Goal: Transaction & Acquisition: Purchase product/service

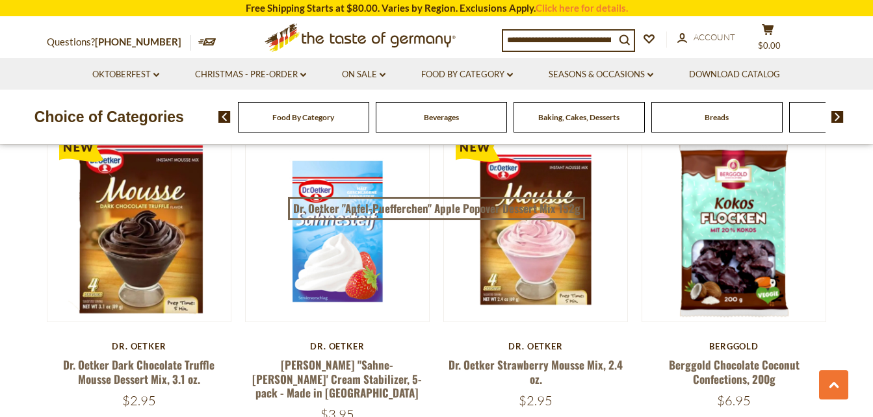
scroll to position [1170, 0]
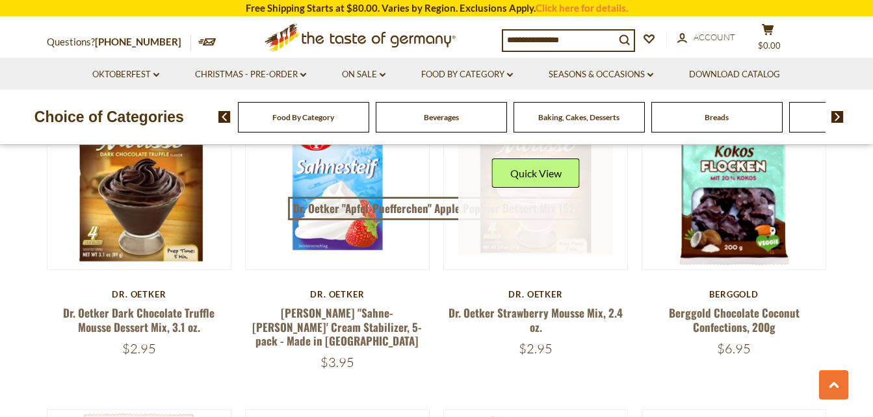
click at [547, 216] on link at bounding box center [535, 178] width 155 height 155
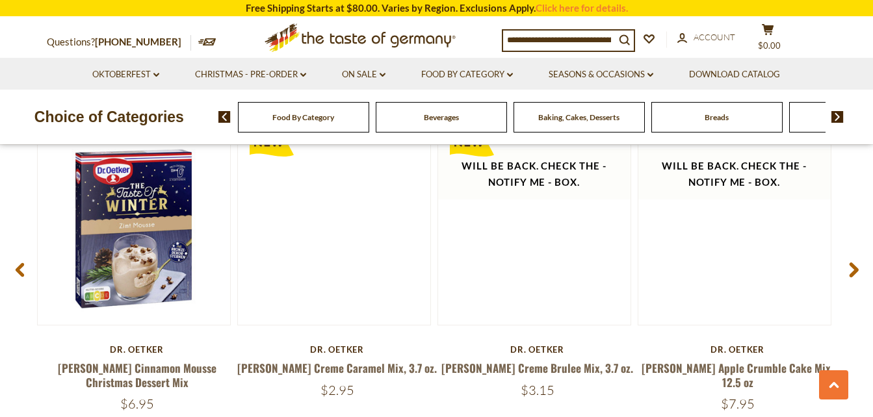
scroll to position [1768, 0]
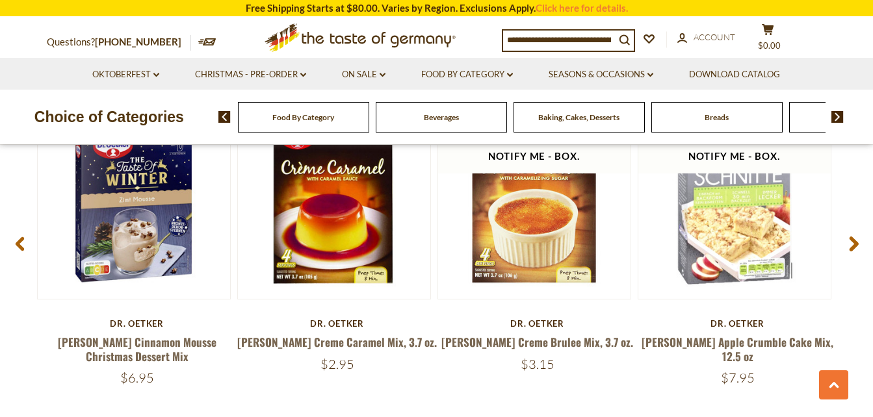
click at [852, 242] on use at bounding box center [853, 244] width 9 height 15
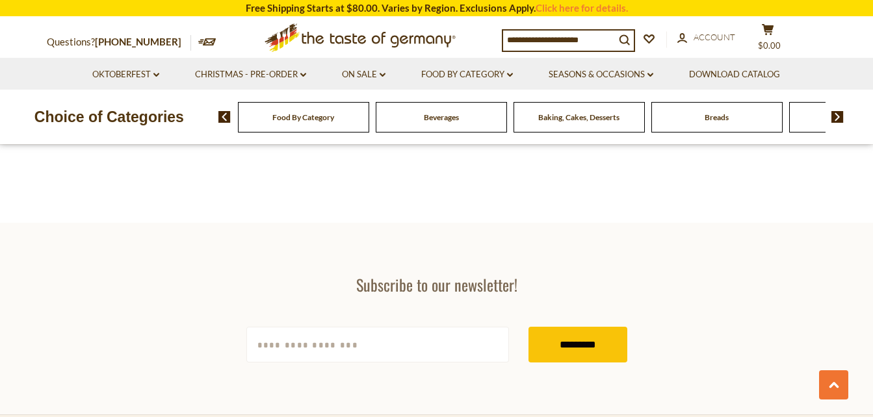
scroll to position [2054, 0]
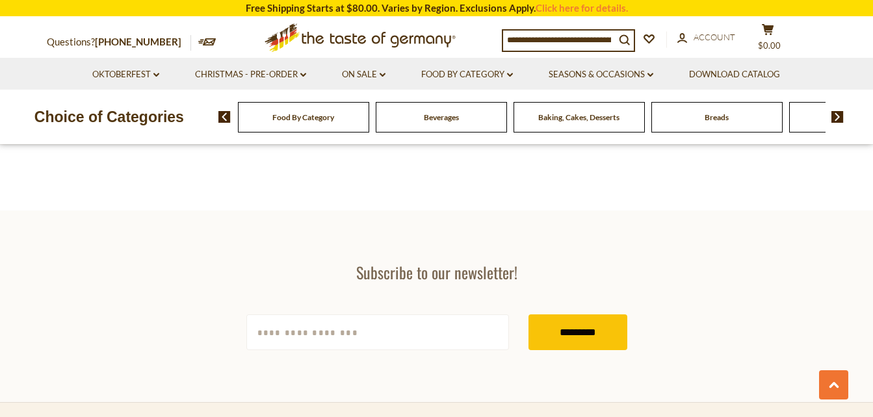
click at [590, 116] on span "Baking, Cakes, Desserts" at bounding box center [578, 117] width 81 height 10
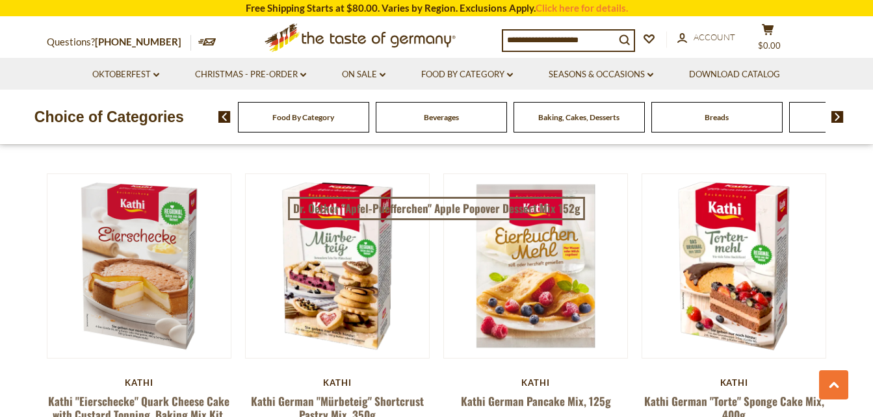
scroll to position [1040, 0]
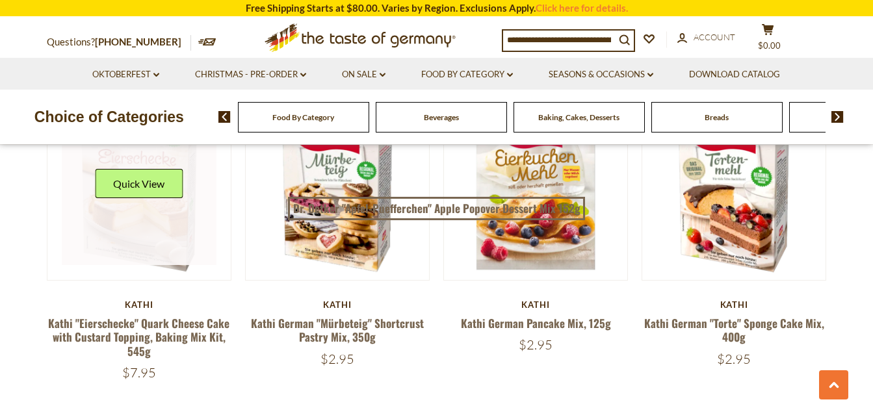
click at [151, 204] on div "Quick View" at bounding box center [139, 188] width 88 height 39
click at [151, 181] on button "Quick View" at bounding box center [139, 183] width 88 height 29
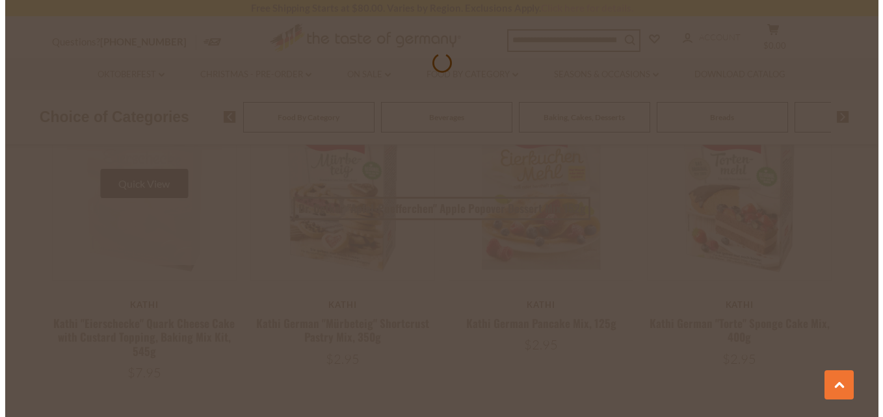
scroll to position [1042, 0]
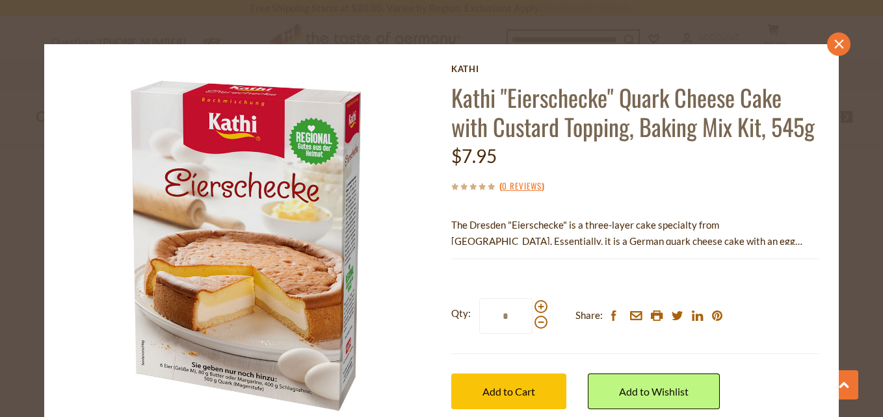
click at [834, 42] on icon "close" at bounding box center [839, 44] width 10 height 10
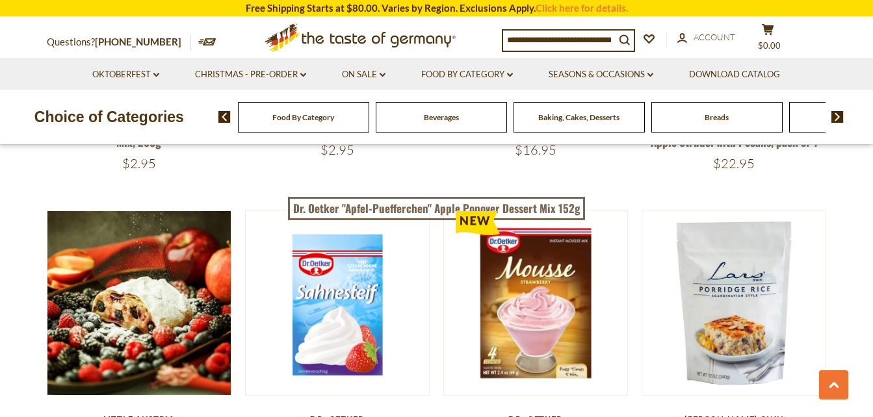
scroll to position [1663, 0]
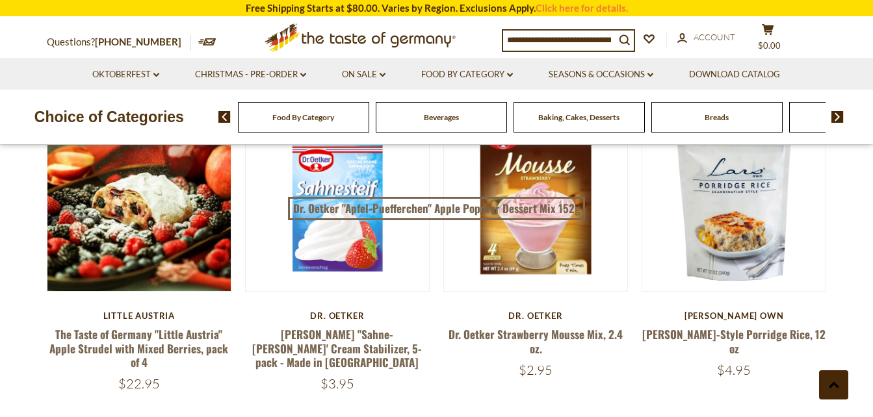
click at [835, 388] on icon at bounding box center [834, 385] width 10 height 6
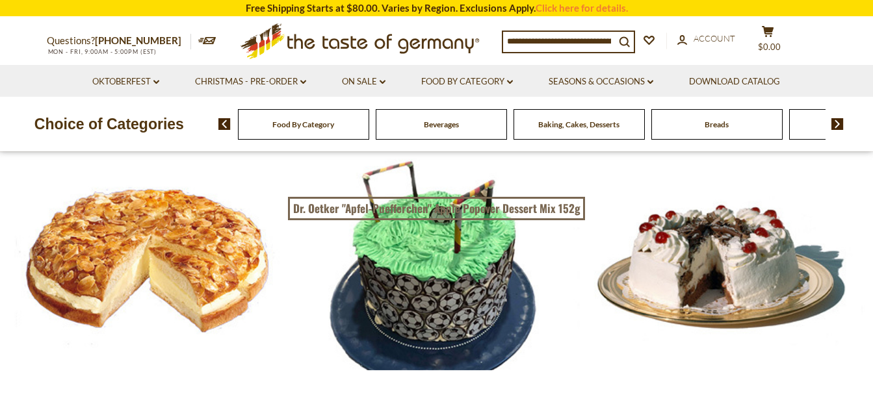
click at [224, 262] on div at bounding box center [436, 261] width 873 height 218
click at [179, 287] on div at bounding box center [436, 261] width 873 height 218
click at [320, 122] on span "Food By Category" at bounding box center [303, 125] width 62 height 10
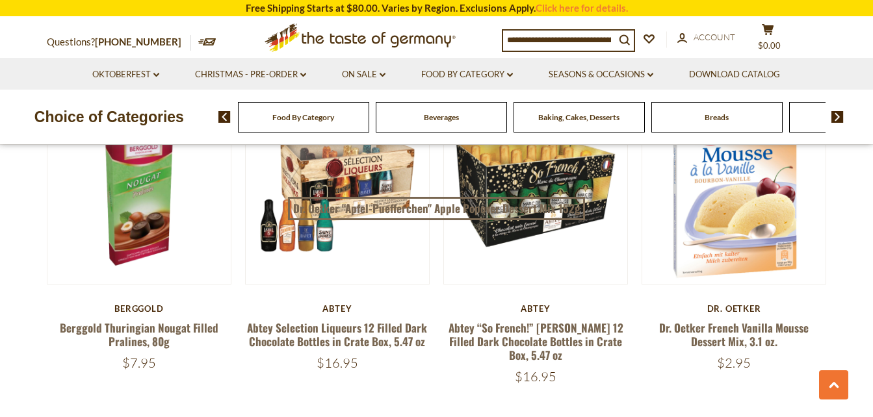
scroll to position [832, 0]
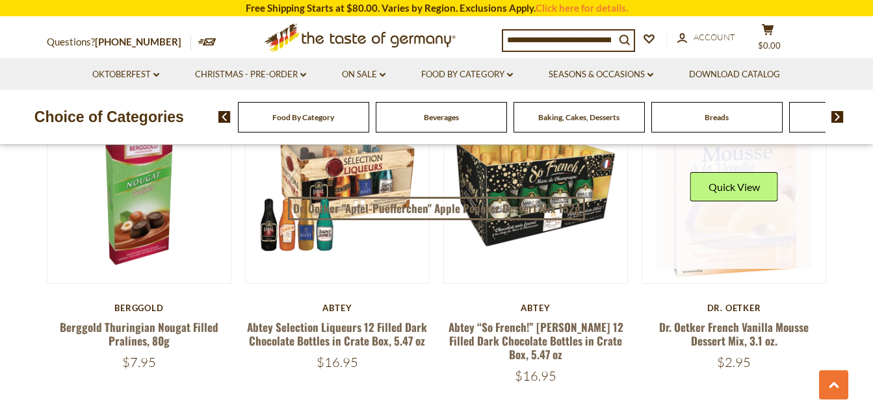
click at [753, 223] on link at bounding box center [733, 191] width 155 height 155
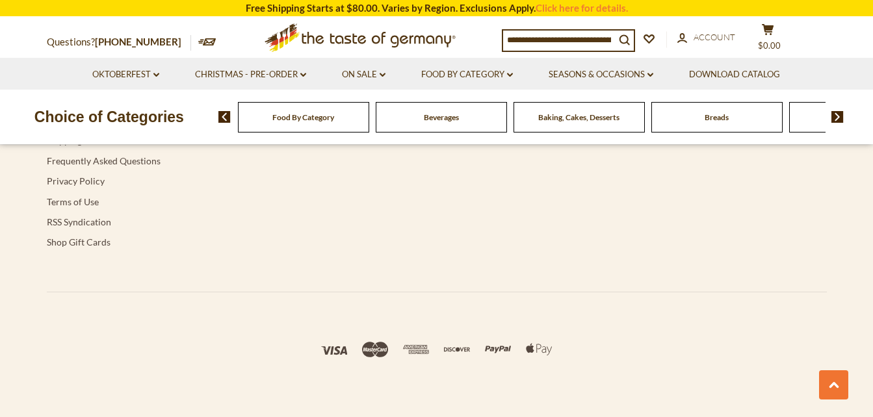
scroll to position [2547, 0]
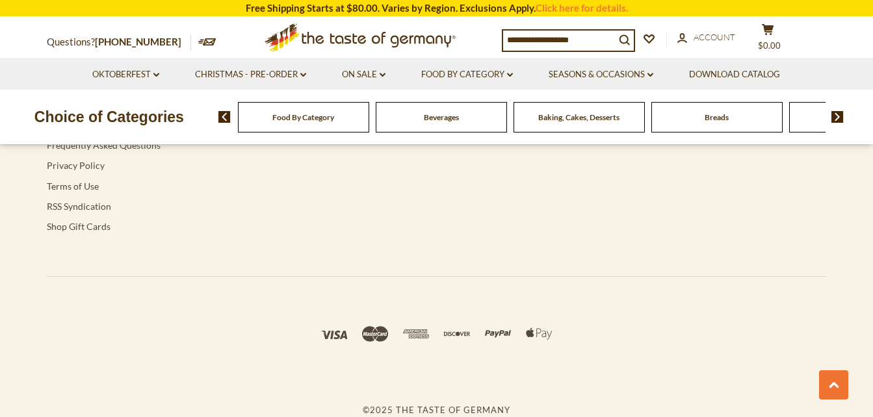
click at [305, 113] on span "Food By Category" at bounding box center [303, 117] width 62 height 10
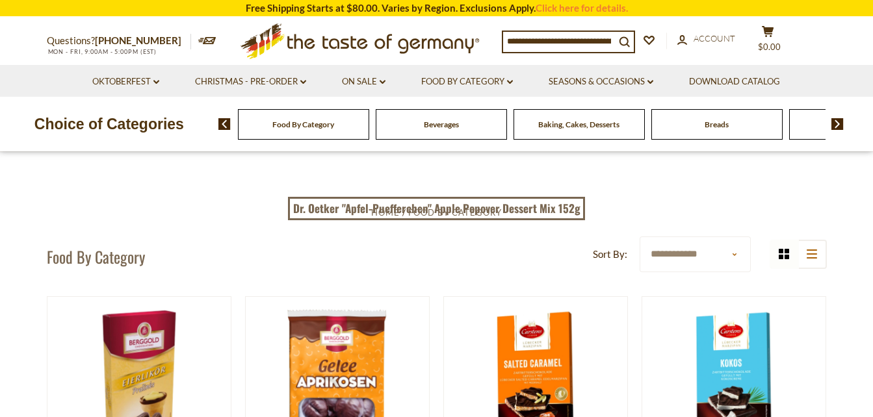
click at [835, 122] on img at bounding box center [837, 124] width 12 height 12
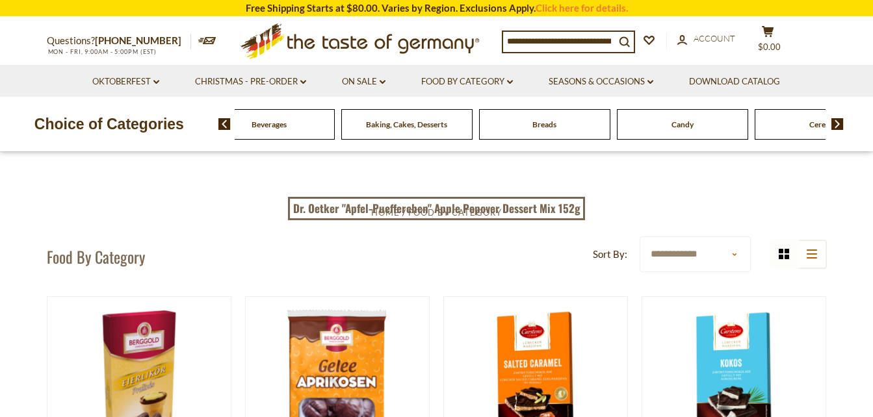
click at [837, 120] on img at bounding box center [837, 124] width 12 height 12
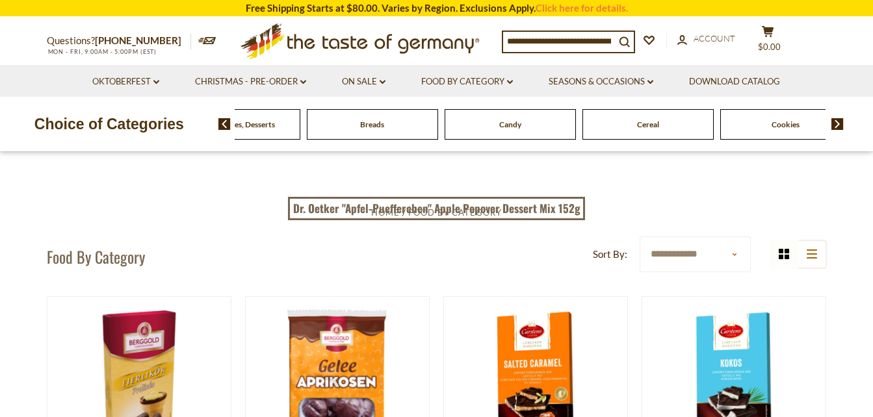
click at [837, 120] on img at bounding box center [837, 124] width 12 height 12
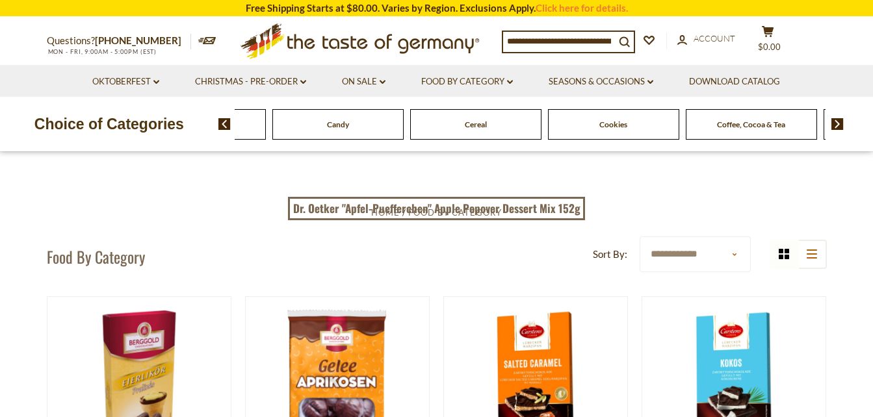
click at [837, 120] on img at bounding box center [837, 124] width 12 height 12
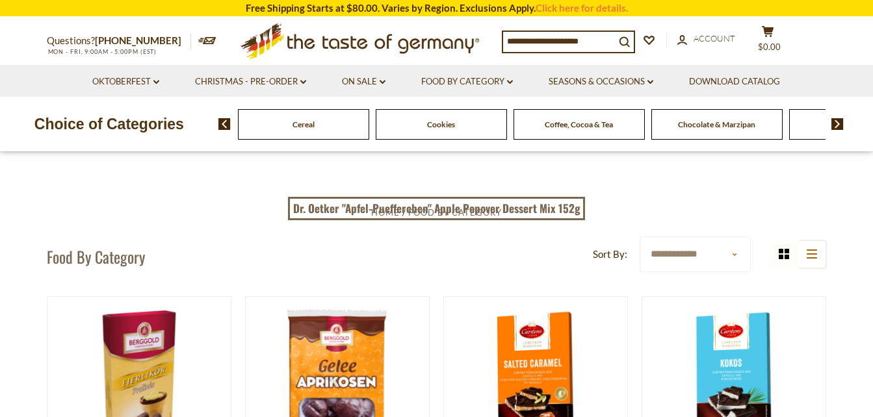
click at [837, 120] on img at bounding box center [837, 124] width 12 height 12
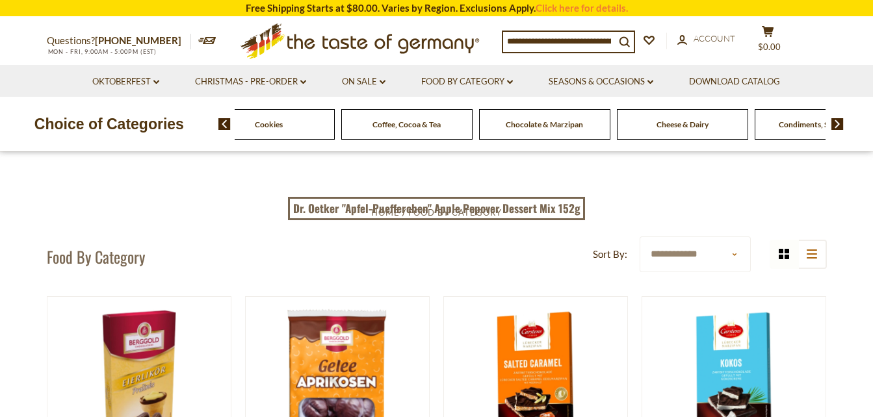
click at [688, 125] on span "Cheese & Dairy" at bounding box center [682, 125] width 52 height 10
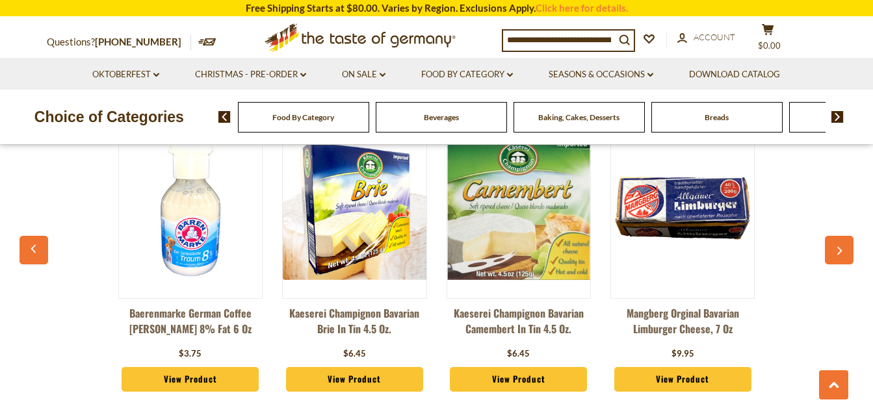
scroll to position [2054, 0]
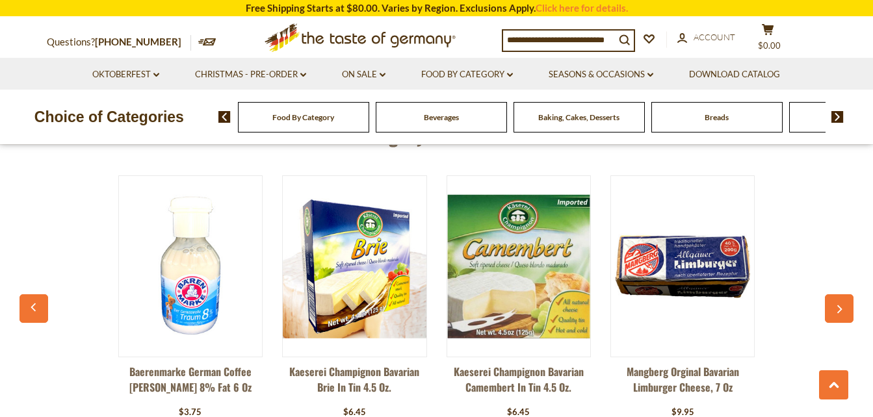
click at [838, 307] on icon "button" at bounding box center [839, 309] width 5 height 8
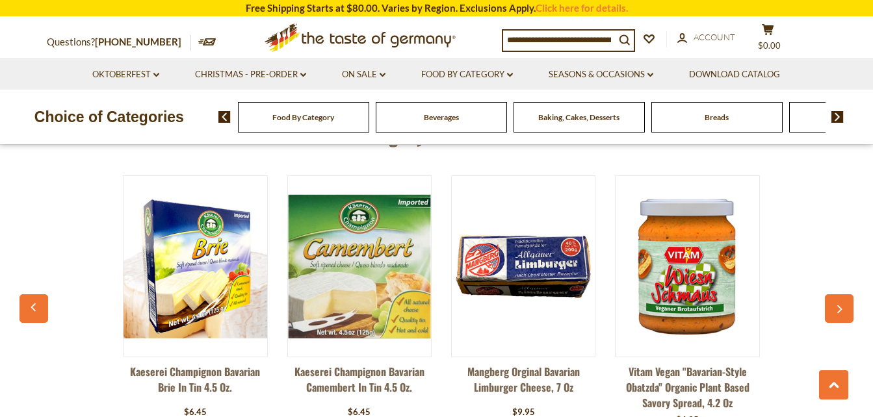
scroll to position [0, 164]
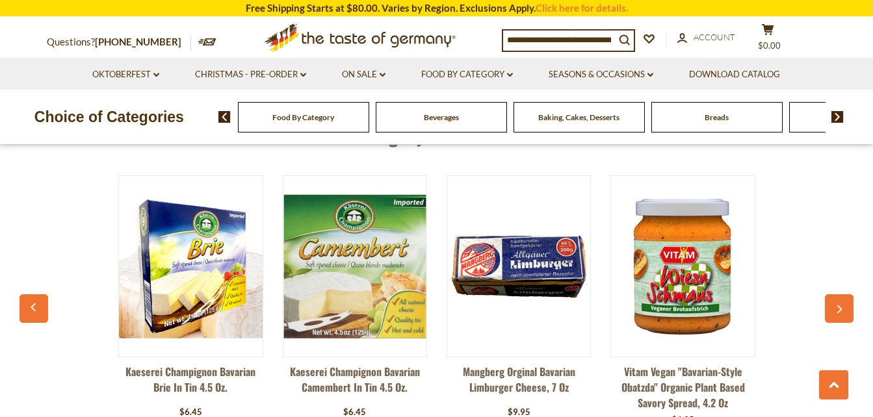
click at [838, 307] on icon "button" at bounding box center [839, 309] width 8 height 9
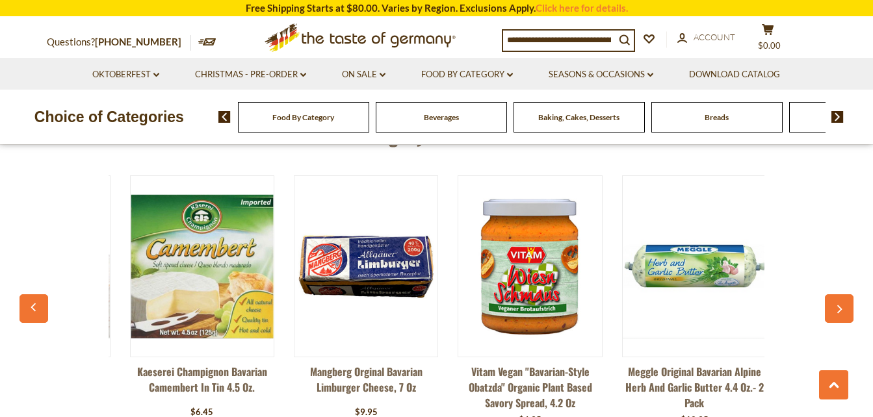
scroll to position [0, 328]
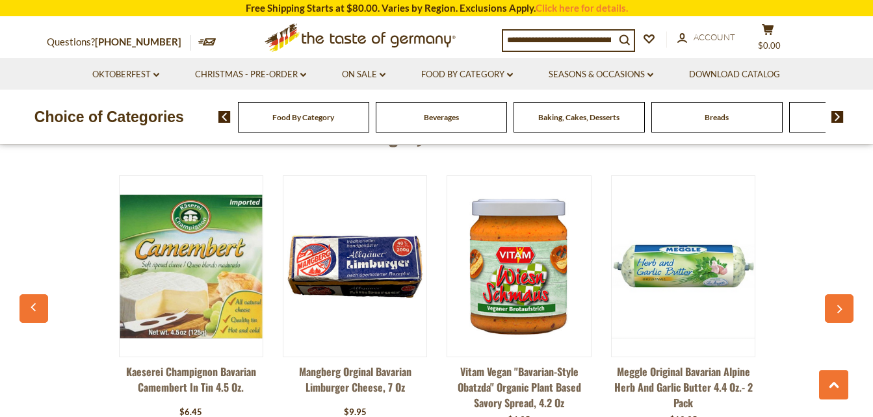
click at [838, 307] on icon "button" at bounding box center [839, 309] width 8 height 9
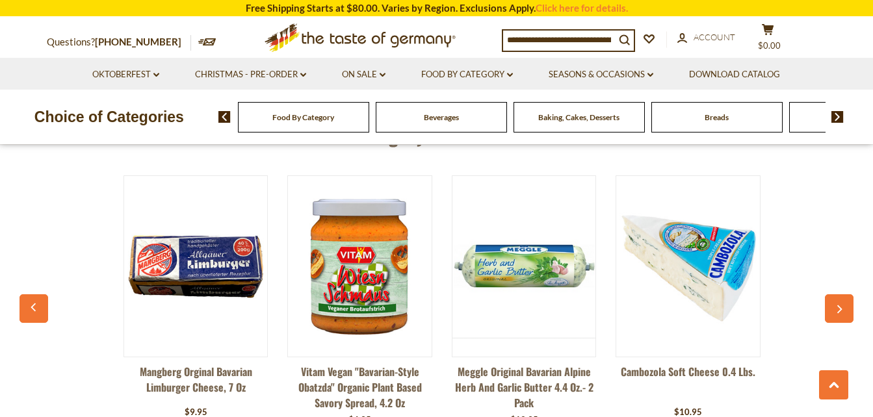
scroll to position [0, 491]
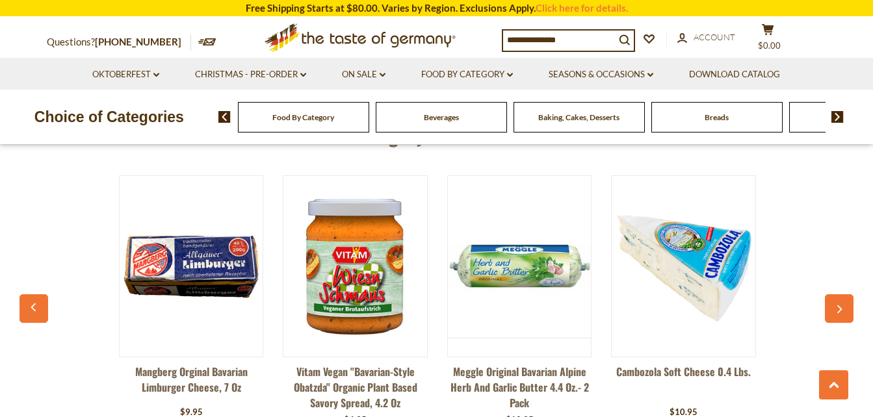
click at [838, 307] on icon "button" at bounding box center [839, 309] width 8 height 9
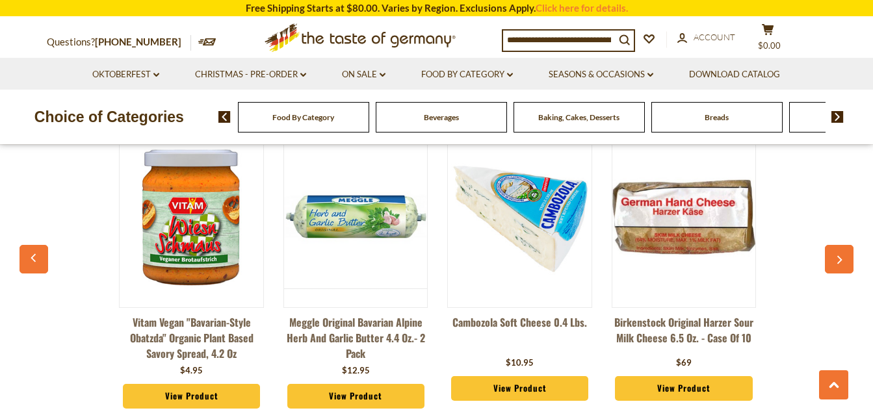
scroll to position [2106, 0]
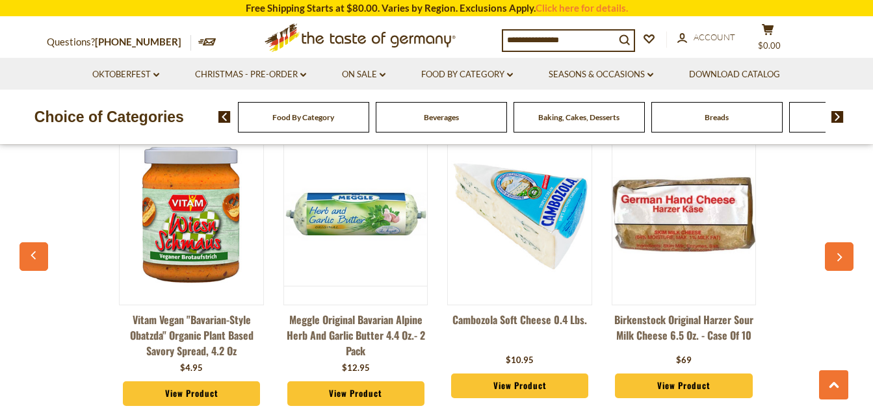
click at [713, 383] on link "View Product" at bounding box center [683, 386] width 137 height 25
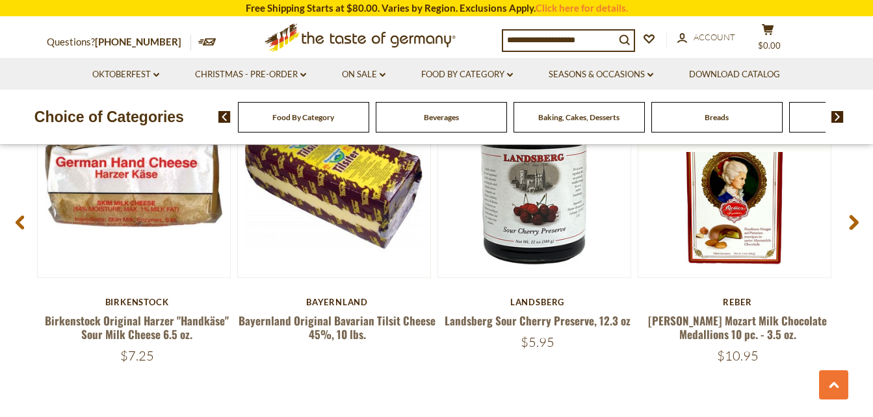
scroll to position [1846, 0]
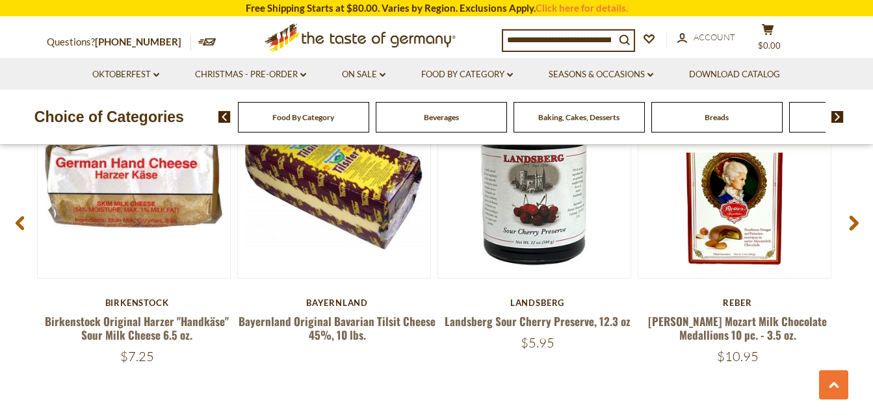
click at [136, 309] on div "Birkenstock Birkenstock Original Harzer "Handkäse" Sour Milk Cheese 6.5 oz. $7.…" at bounding box center [137, 332] width 200 height 68
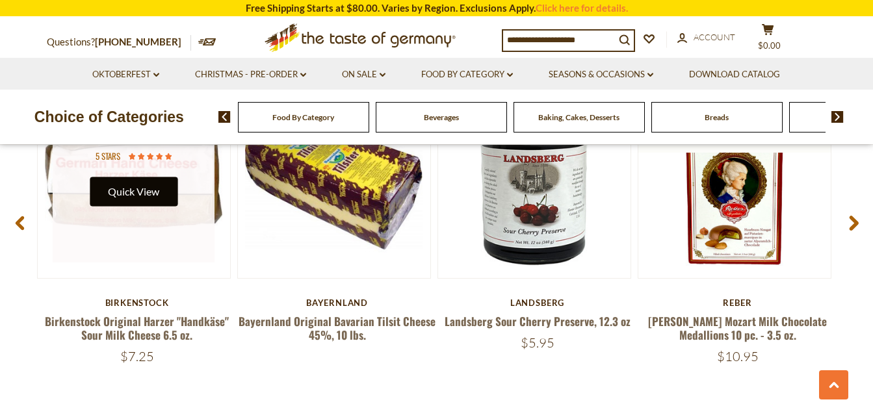
click at [140, 198] on button "Quick View" at bounding box center [134, 191] width 88 height 29
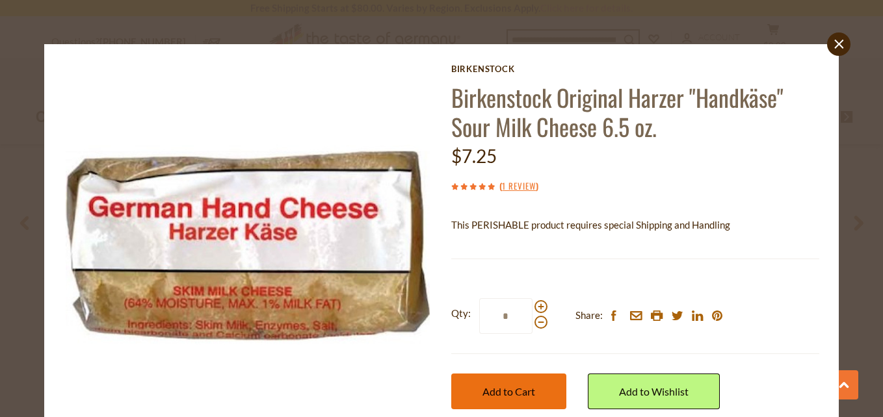
click at [527, 390] on span "Add to Cart" at bounding box center [508, 391] width 53 height 12
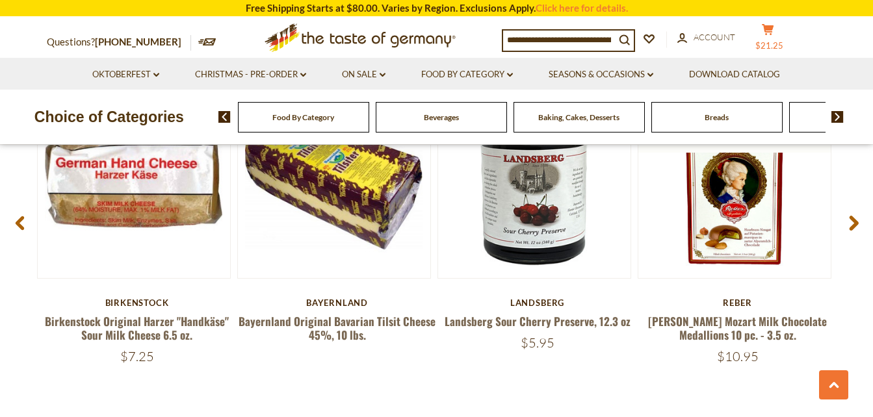
click at [773, 34] on icon at bounding box center [768, 29] width 12 height 11
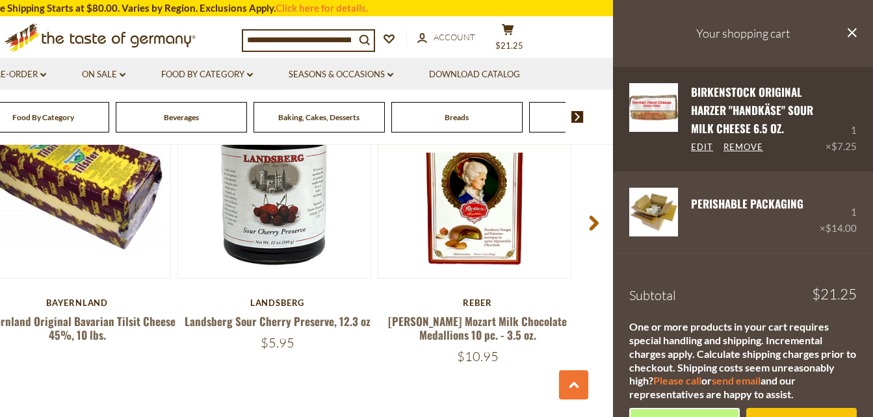
click at [754, 107] on link "Birkenstock Original Harzer "Handkäse" Sour Milk Cheese 6.5 oz." at bounding box center [752, 110] width 122 height 53
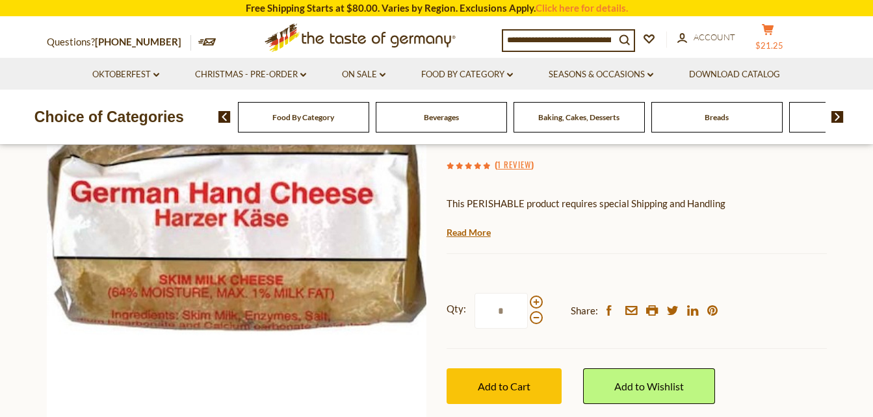
scroll to position [208, 0]
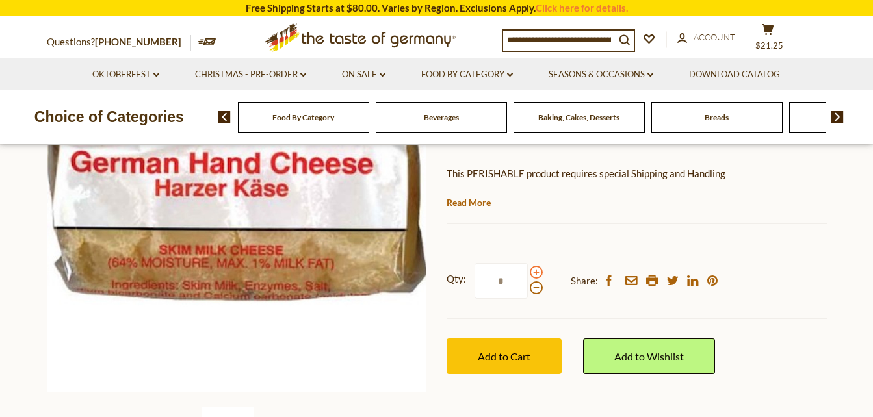
click at [536, 268] on span at bounding box center [536, 272] width 13 height 13
click at [528, 268] on input "*" at bounding box center [500, 281] width 53 height 36
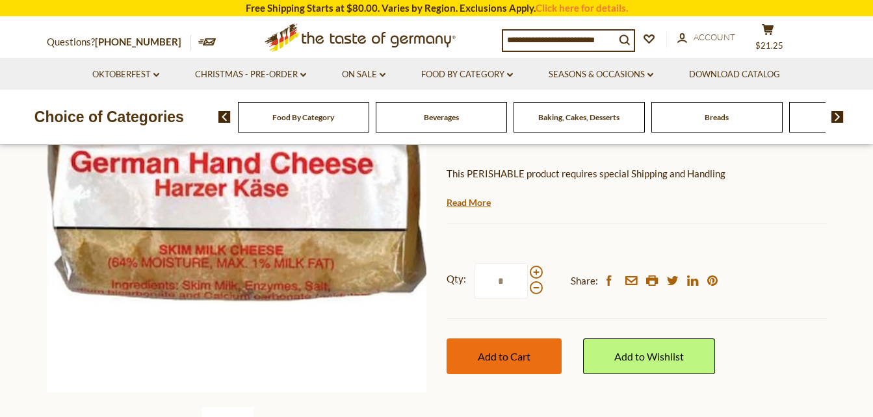
click at [528, 353] on span "Add to Cart" at bounding box center [504, 356] width 53 height 12
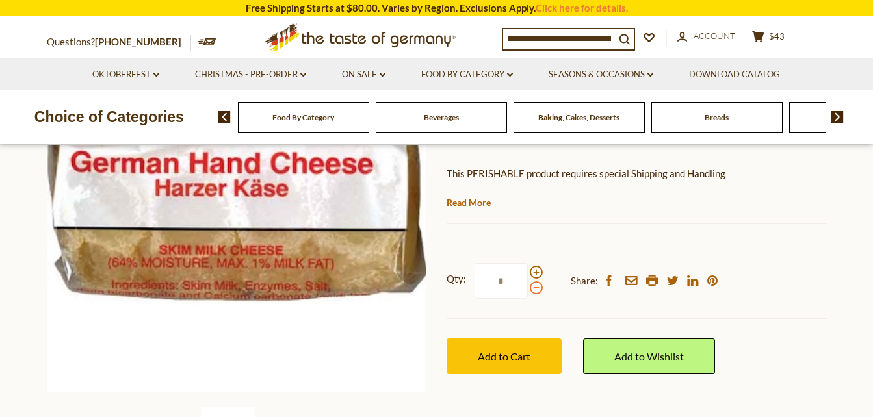
click at [535, 291] on span at bounding box center [536, 287] width 13 height 13
click at [528, 291] on input "*" at bounding box center [500, 281] width 53 height 36
click at [537, 268] on span at bounding box center [536, 272] width 13 height 13
click at [528, 268] on input "*" at bounding box center [500, 281] width 53 height 36
click at [451, 280] on strong "Qty:" at bounding box center [456, 279] width 19 height 16
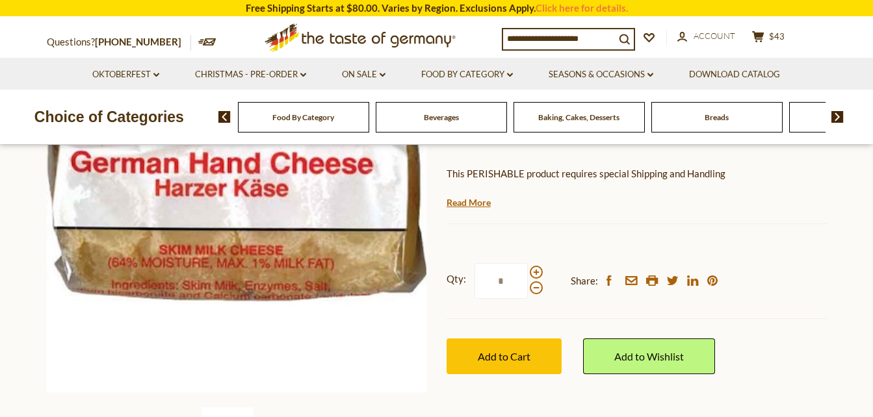
click at [474, 280] on input "*" at bounding box center [500, 281] width 53 height 36
click at [535, 288] on span at bounding box center [536, 287] width 13 height 13
click at [528, 288] on input "*" at bounding box center [500, 281] width 53 height 36
click at [535, 288] on span at bounding box center [536, 287] width 13 height 13
click at [528, 288] on input "*" at bounding box center [500, 281] width 53 height 36
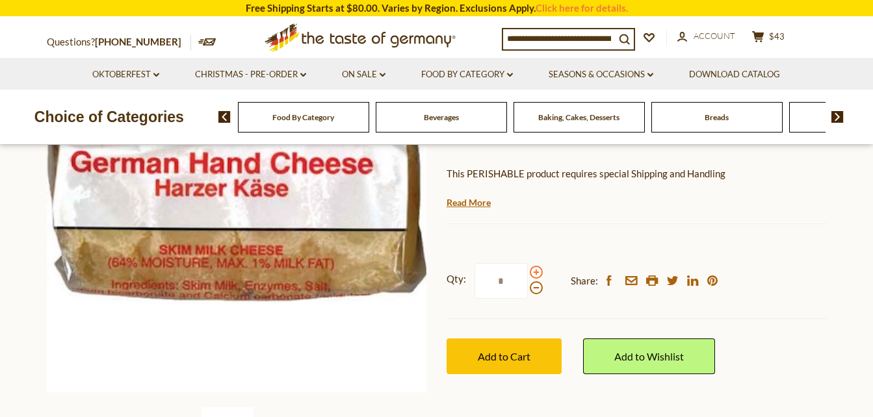
click at [534, 269] on span at bounding box center [536, 272] width 13 height 13
click at [528, 269] on input "*" at bounding box center [500, 281] width 53 height 36
type input "*"
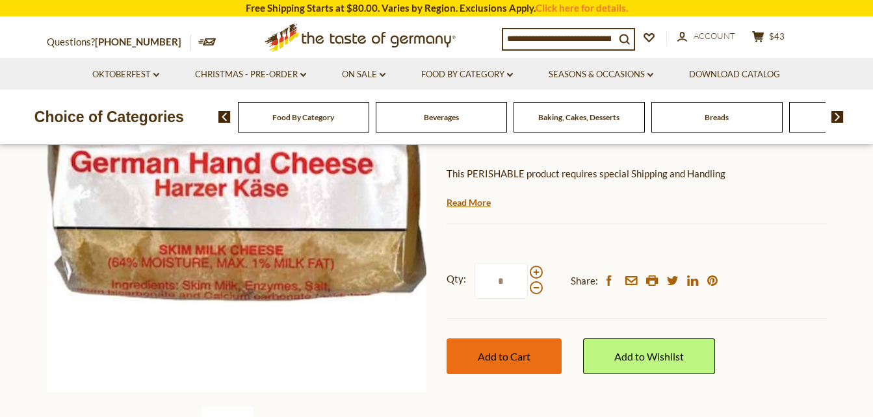
click at [524, 349] on button "Add to Cart" at bounding box center [504, 357] width 115 height 36
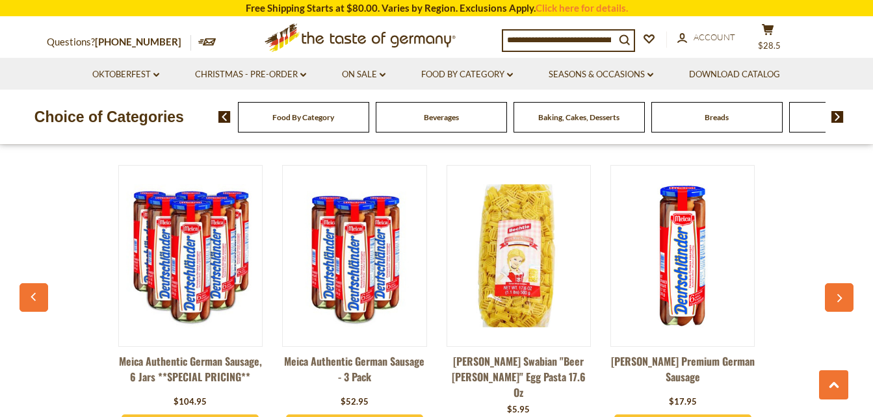
scroll to position [1014, 0]
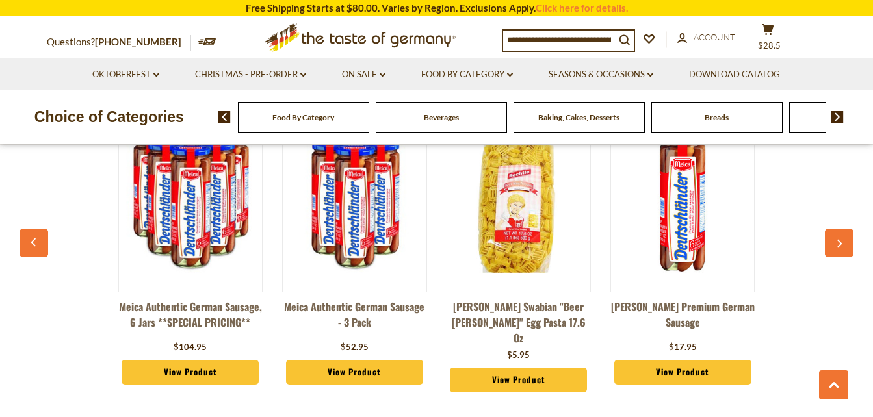
click at [841, 240] on icon "button" at bounding box center [839, 244] width 8 height 9
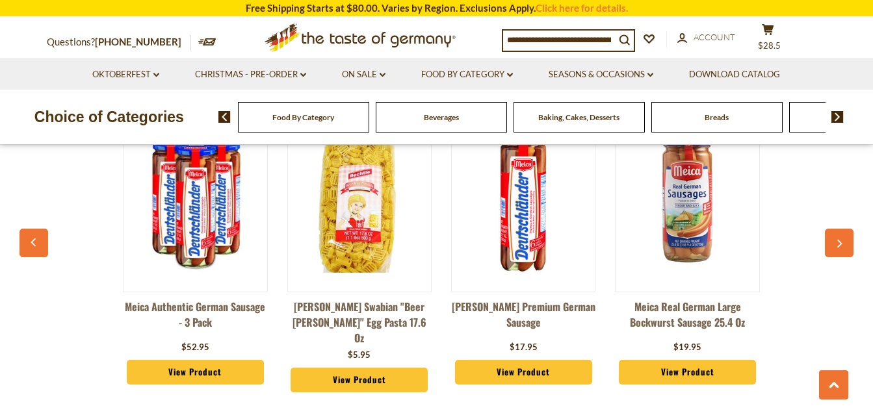
scroll to position [0, 164]
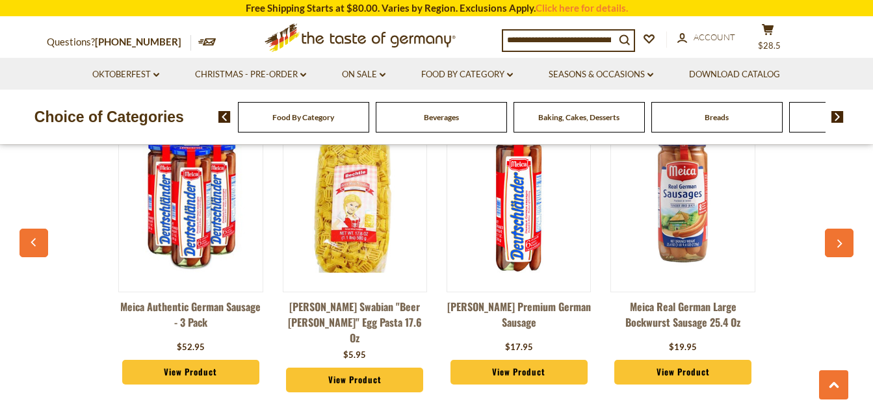
click at [685, 220] on img at bounding box center [682, 200] width 143 height 143
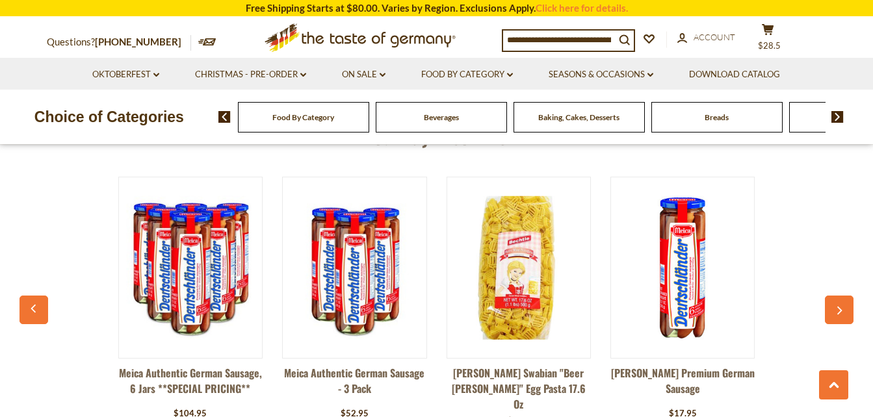
scroll to position [988, 0]
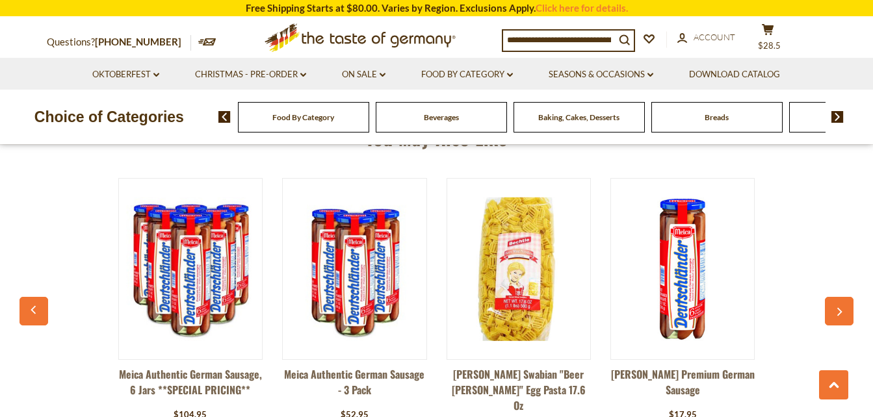
click at [840, 311] on icon "button" at bounding box center [839, 311] width 8 height 9
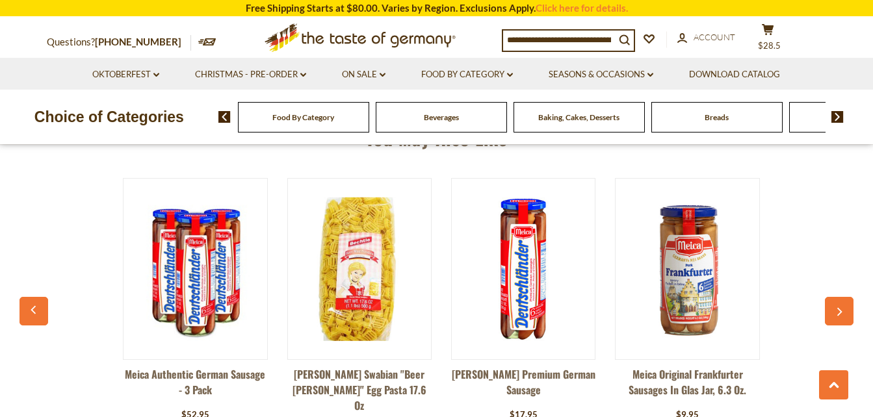
scroll to position [0, 164]
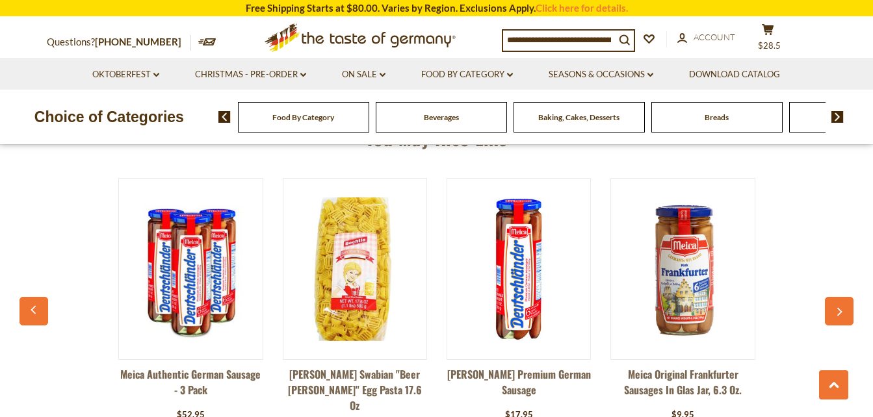
click at [838, 307] on icon "button" at bounding box center [839, 311] width 8 height 9
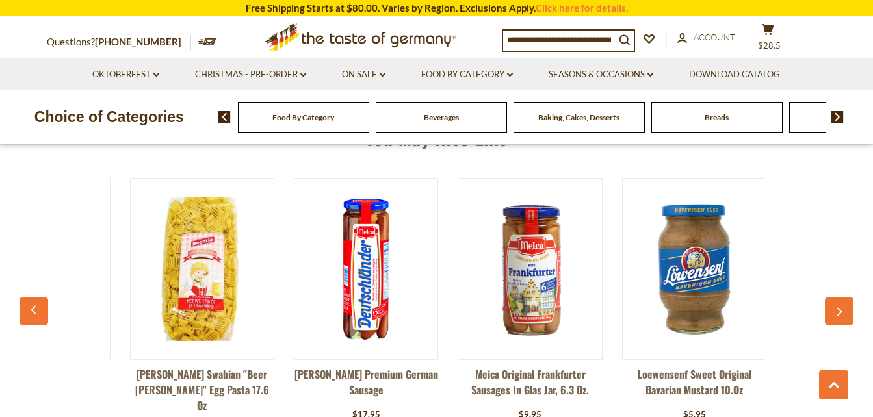
scroll to position [0, 328]
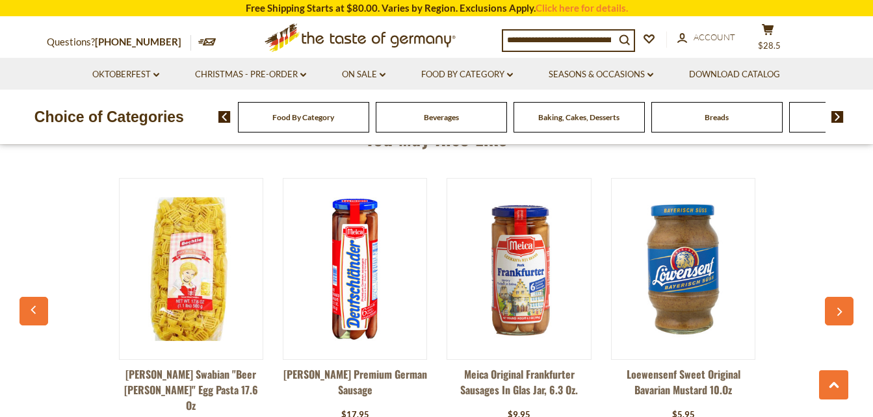
click at [838, 307] on icon "button" at bounding box center [839, 311] width 8 height 9
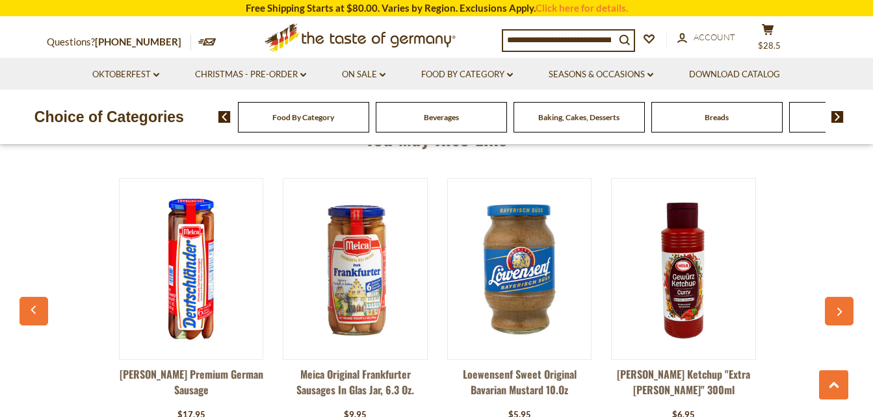
click at [838, 307] on icon "button" at bounding box center [839, 311] width 8 height 9
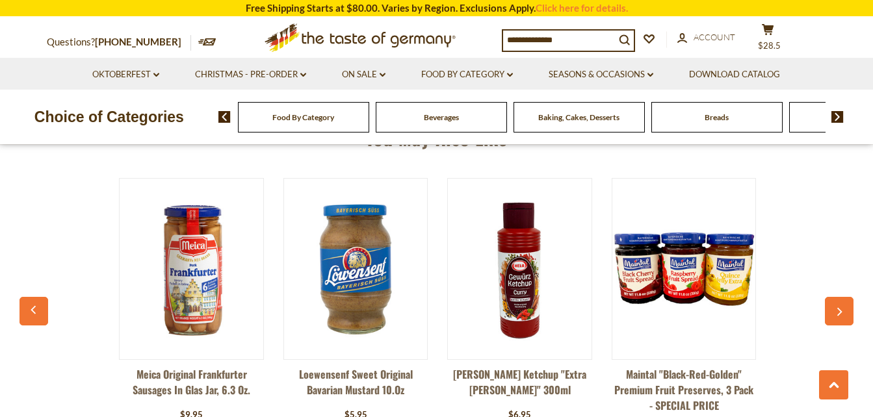
click at [838, 307] on icon "button" at bounding box center [839, 311] width 8 height 9
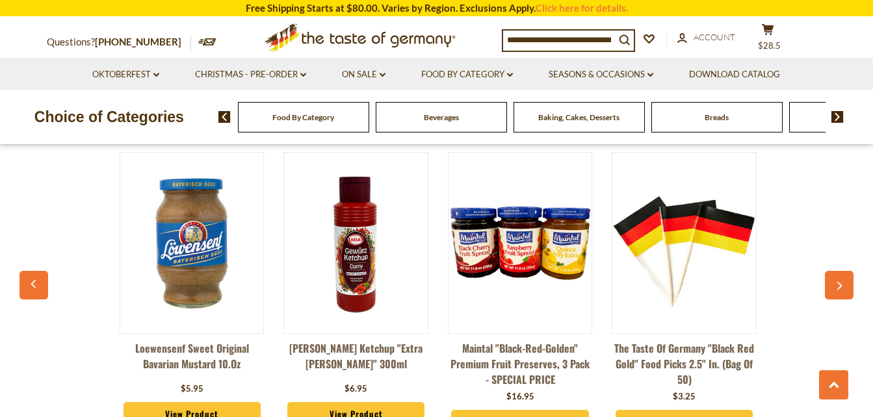
scroll to position [1092, 0]
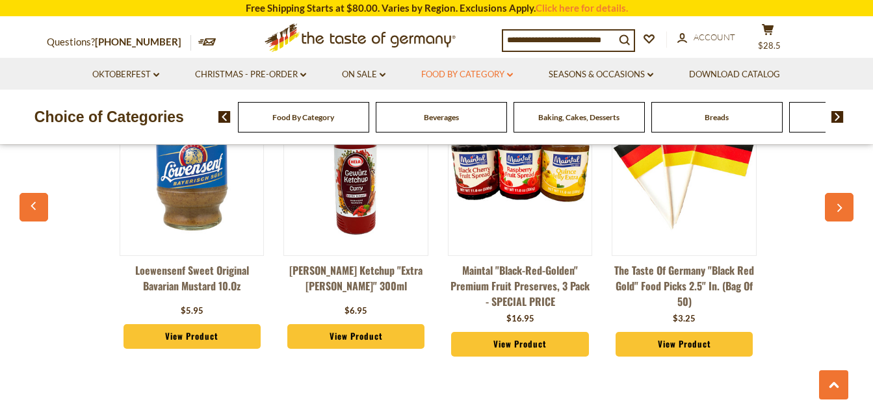
click at [462, 71] on link "Food By Category dropdown_arrow" at bounding box center [467, 75] width 92 height 14
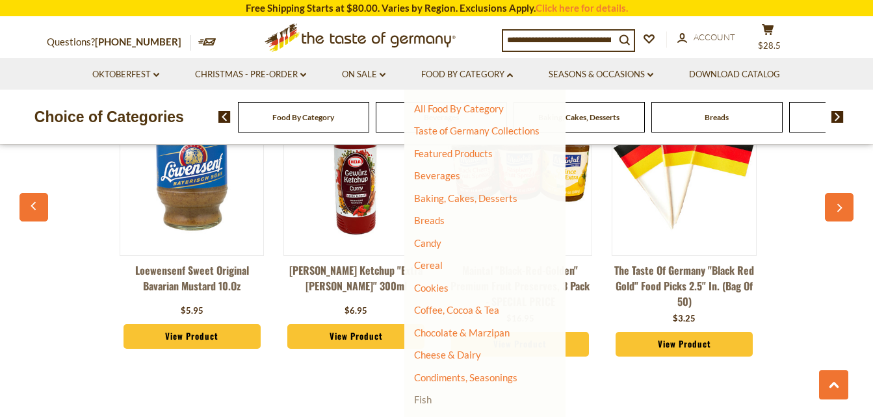
click at [431, 400] on link "Fish" at bounding box center [423, 400] width 18 height 12
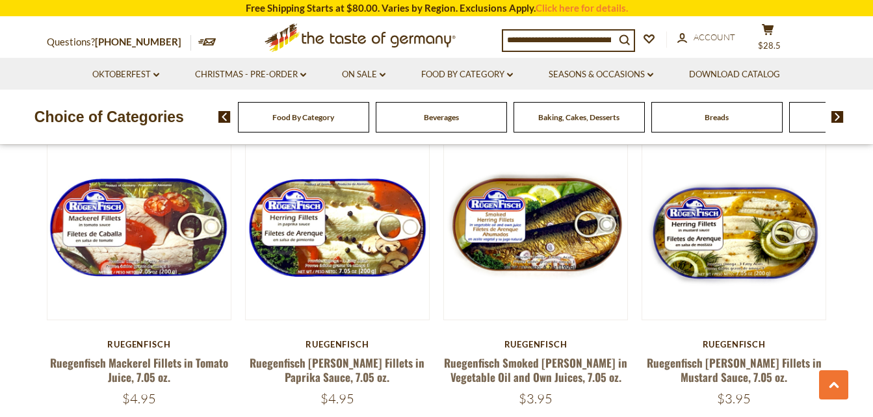
scroll to position [1040, 0]
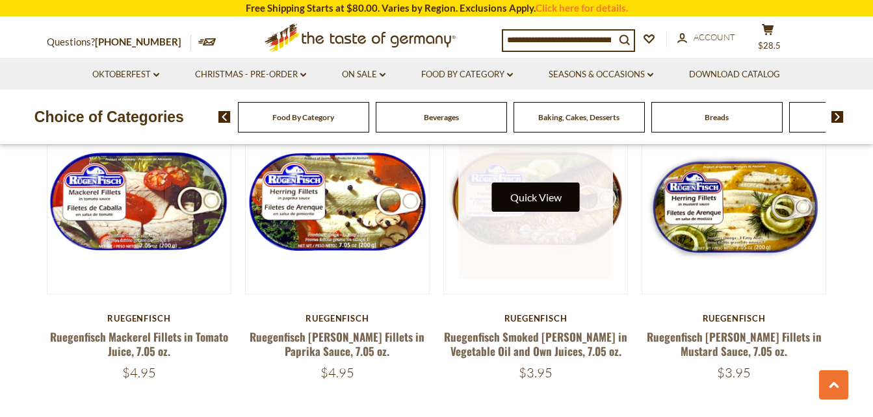
click at [549, 192] on button "Quick View" at bounding box center [536, 197] width 88 height 29
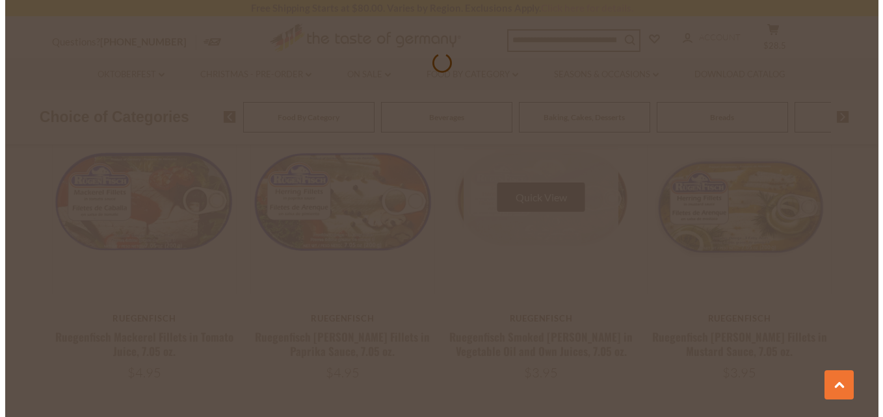
scroll to position [1042, 0]
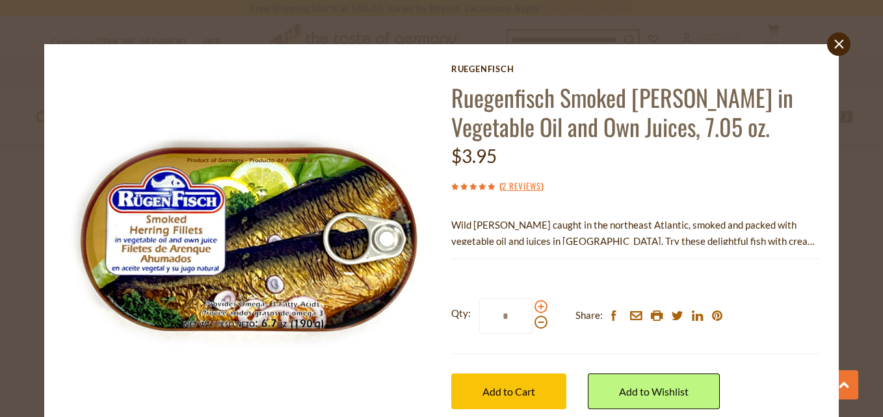
click at [534, 303] on span at bounding box center [540, 306] width 13 height 13
click at [532, 303] on input "*" at bounding box center [505, 316] width 53 height 36
click at [534, 305] on span at bounding box center [540, 306] width 13 height 13
click at [532, 305] on input "*" at bounding box center [505, 316] width 53 height 36
type input "*"
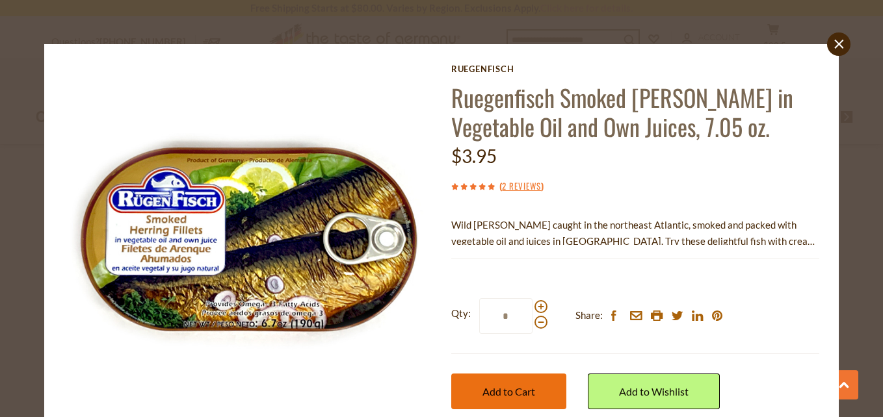
click at [522, 383] on button "Add to Cart" at bounding box center [508, 392] width 115 height 36
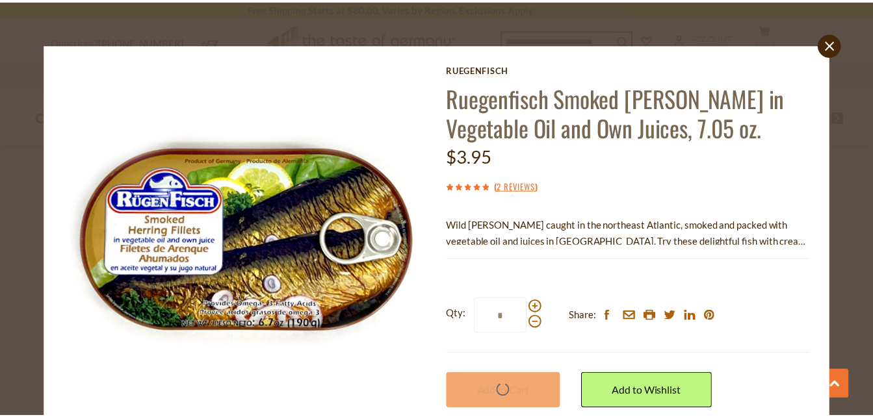
scroll to position [1039, 0]
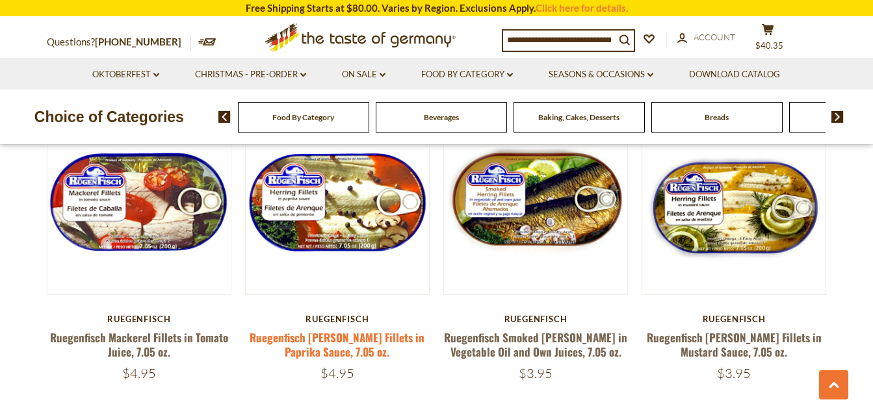
click at [337, 330] on link "Ruegenfisch [PERSON_NAME] Fillets in Paprika Sauce, 7.05 oz." at bounding box center [337, 345] width 175 height 30
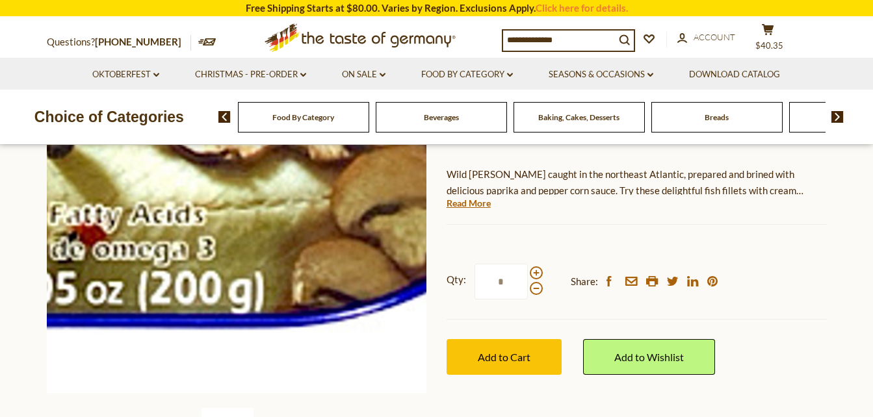
scroll to position [208, 0]
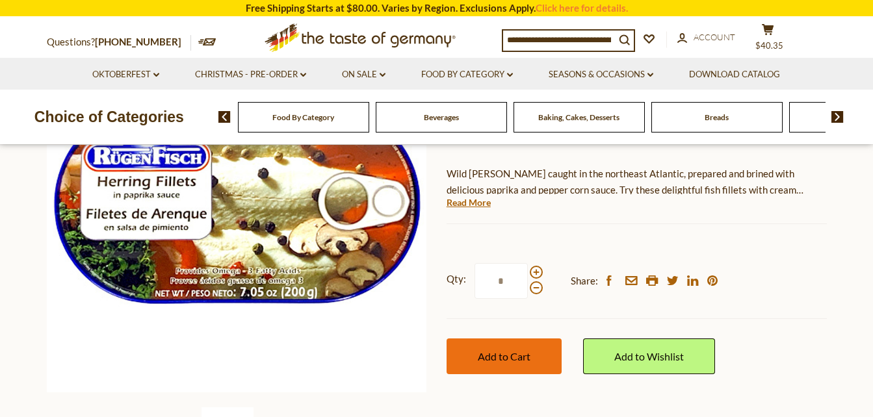
click at [517, 352] on span "Add to Cart" at bounding box center [504, 356] width 53 height 12
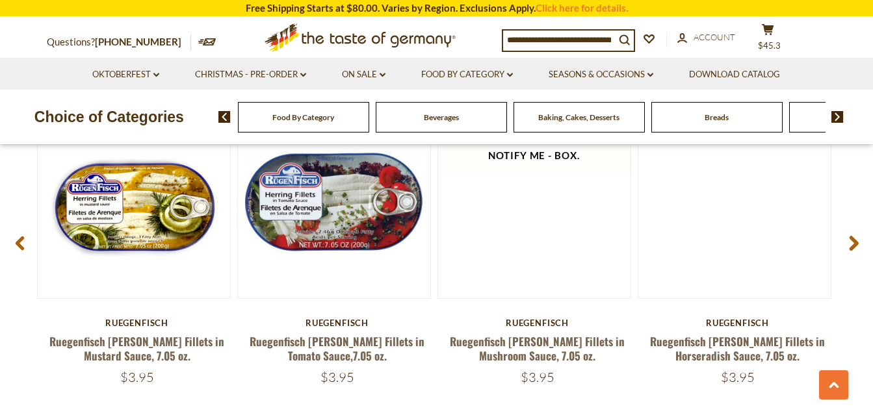
scroll to position [1768, 0]
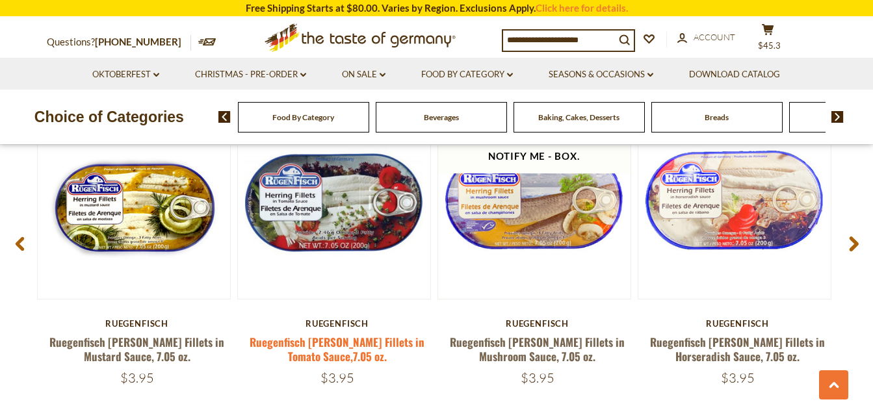
click at [344, 339] on link "Ruegenfisch [PERSON_NAME] Fillets in Tomato Sauce,7.05 oz." at bounding box center [337, 349] width 175 height 30
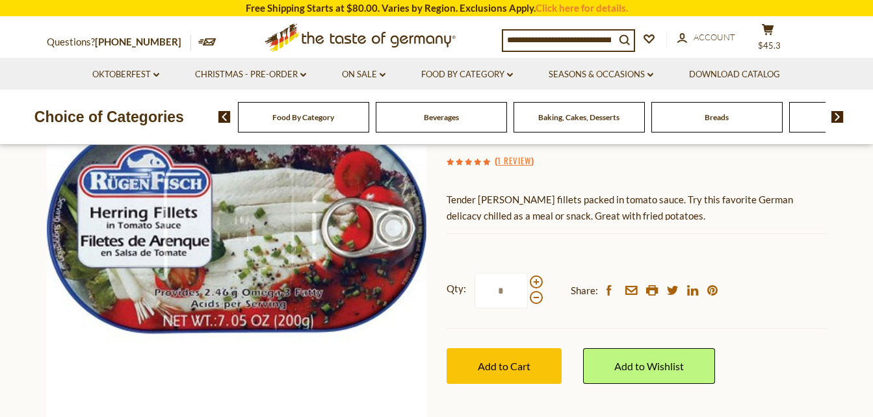
scroll to position [208, 0]
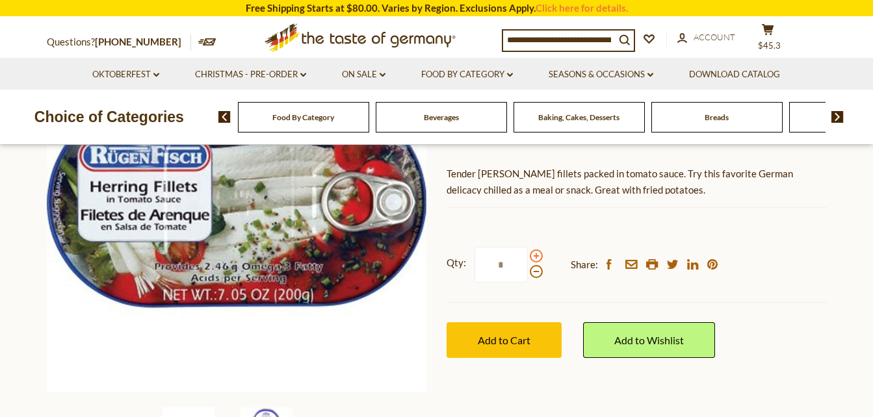
click at [536, 253] on span at bounding box center [536, 256] width 13 height 13
click at [528, 253] on input "*" at bounding box center [500, 265] width 53 height 36
click at [534, 272] on span at bounding box center [536, 271] width 13 height 13
click at [528, 272] on input "*" at bounding box center [500, 265] width 53 height 36
click at [534, 270] on span at bounding box center [536, 271] width 13 height 13
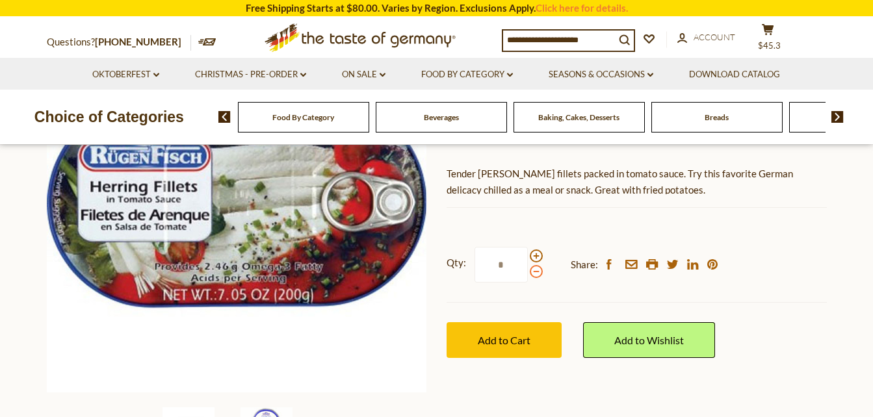
click at [528, 270] on input "*" at bounding box center [500, 265] width 53 height 36
click at [534, 252] on span at bounding box center [536, 256] width 13 height 13
click at [528, 252] on input "*" at bounding box center [500, 265] width 53 height 36
type input "*"
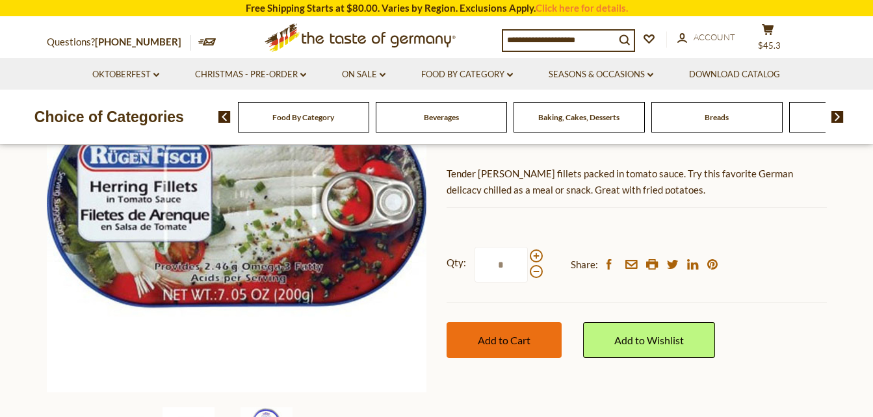
click at [519, 333] on button "Add to Cart" at bounding box center [504, 340] width 115 height 36
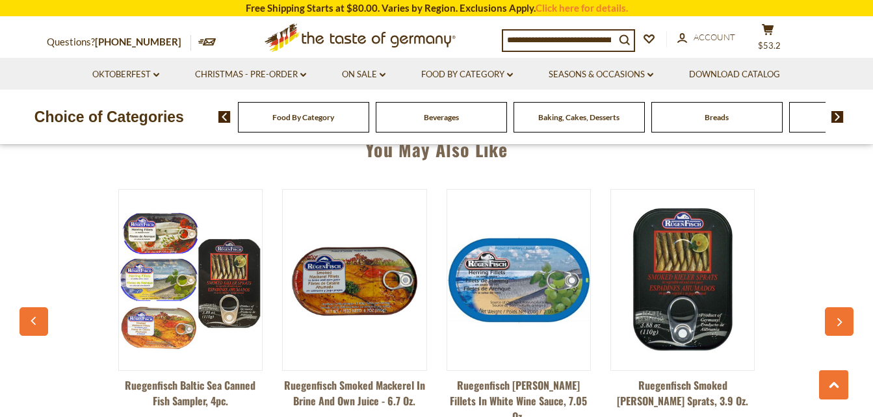
scroll to position [936, 0]
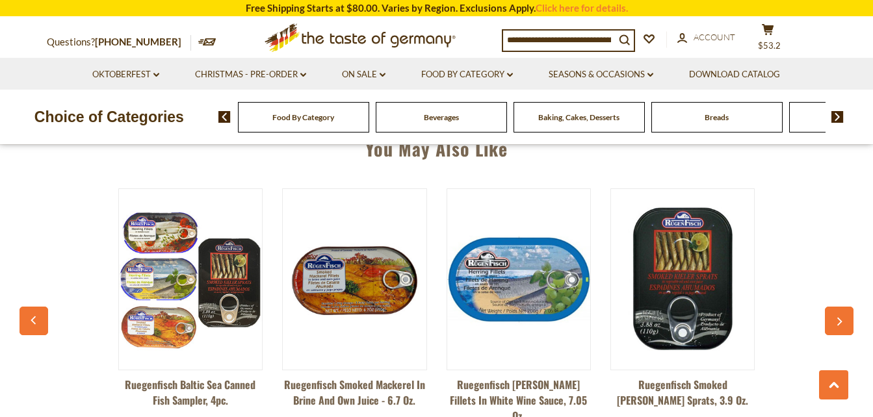
click at [844, 320] on button "button" at bounding box center [839, 321] width 29 height 29
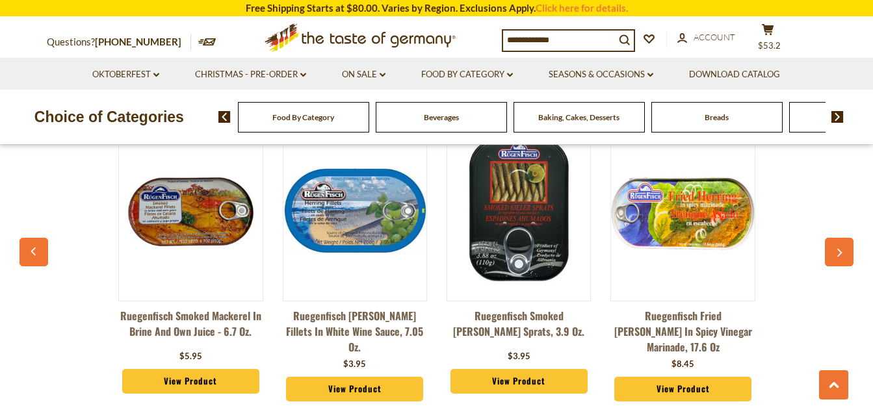
scroll to position [1040, 0]
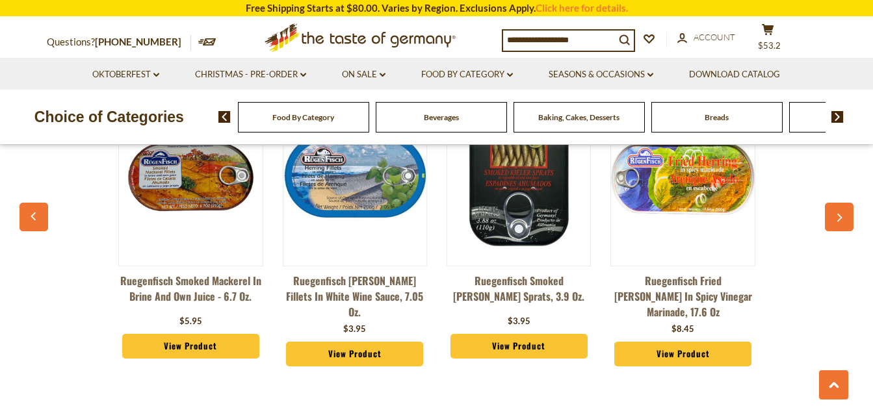
click at [837, 211] on button "button" at bounding box center [839, 217] width 29 height 29
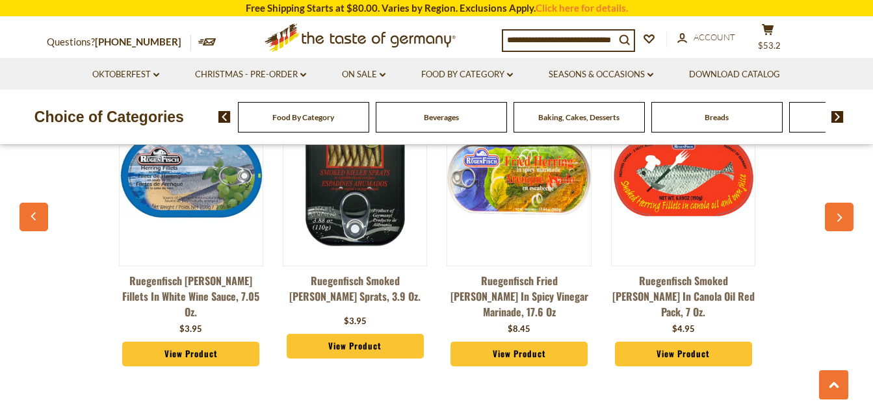
click at [837, 211] on button "button" at bounding box center [839, 217] width 29 height 29
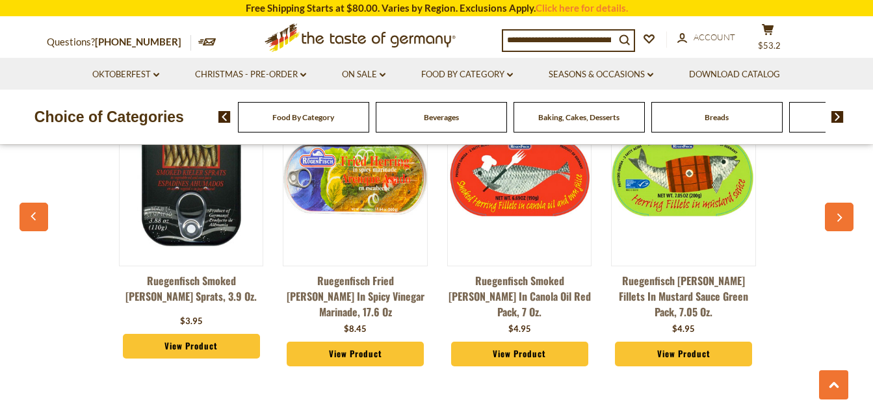
click at [837, 211] on button "button" at bounding box center [839, 217] width 29 height 29
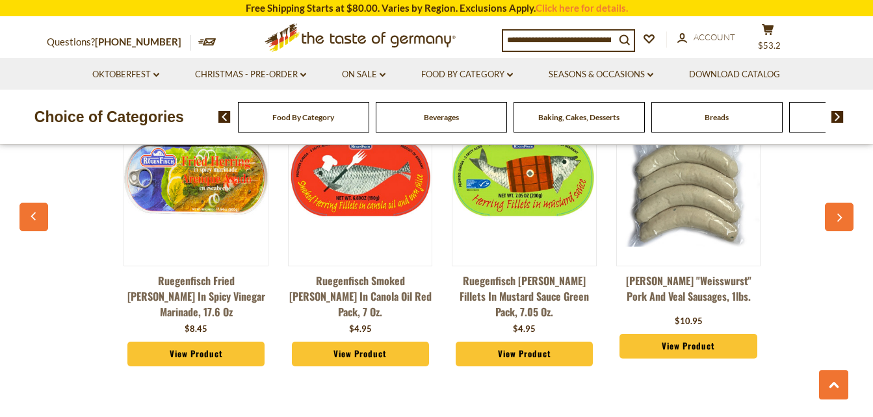
scroll to position [0, 655]
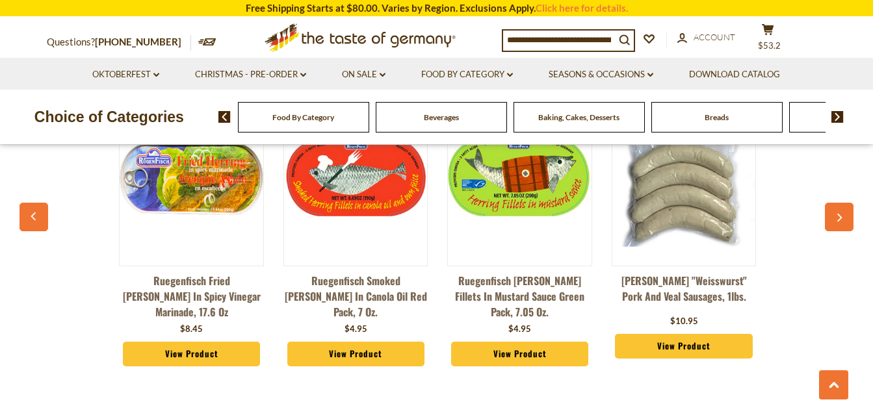
click at [188, 279] on link "Ruegenfisch Fried [PERSON_NAME] in Spicy Vinegar Marinade, 17.6 oz" at bounding box center [191, 296] width 144 height 47
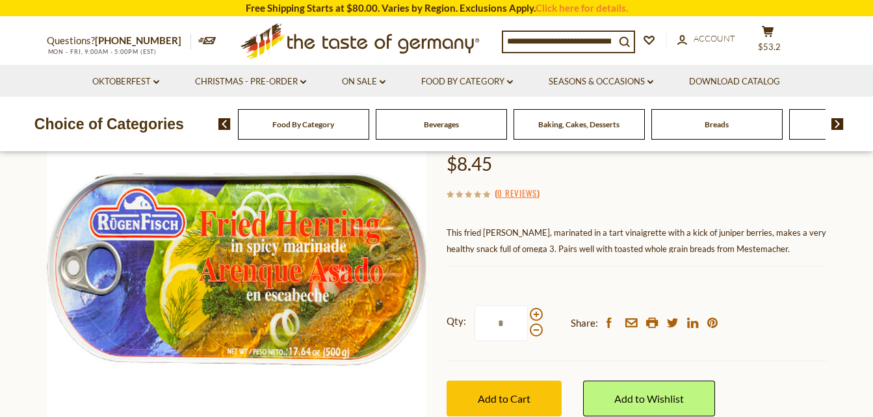
scroll to position [182, 0]
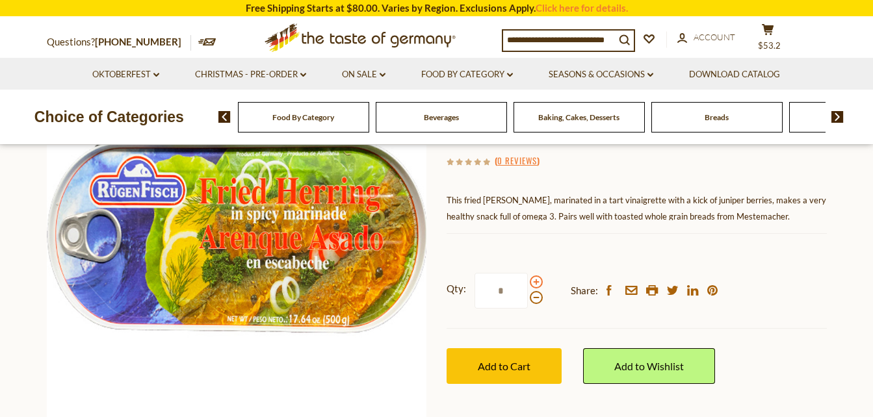
click at [536, 279] on span at bounding box center [536, 282] width 13 height 13
click at [528, 279] on input "*" at bounding box center [500, 291] width 53 height 36
click at [535, 296] on span at bounding box center [536, 297] width 13 height 13
click at [528, 296] on input "*" at bounding box center [500, 291] width 53 height 36
click at [535, 296] on span at bounding box center [536, 297] width 13 height 13
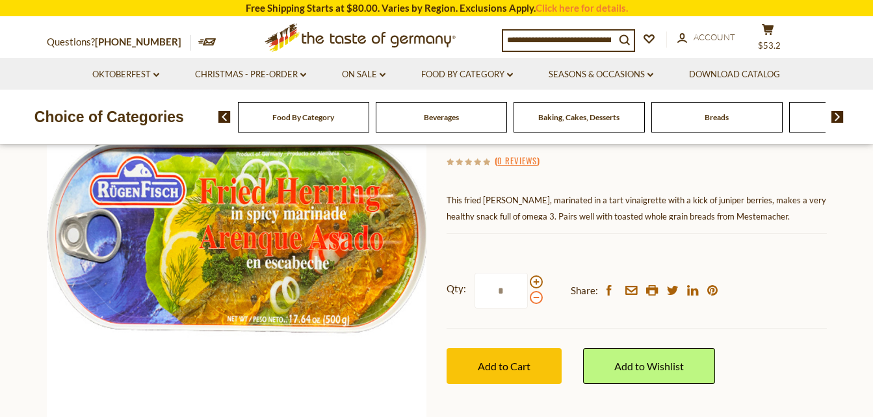
click at [528, 296] on input "*" at bounding box center [500, 291] width 53 height 36
click at [534, 277] on span at bounding box center [536, 282] width 13 height 13
click at [528, 277] on input "*" at bounding box center [500, 291] width 53 height 36
type input "*"
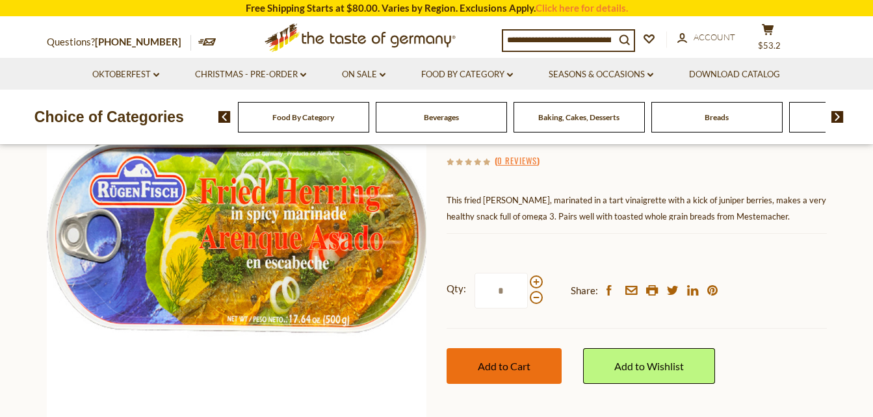
click at [512, 364] on span "Add to Cart" at bounding box center [504, 366] width 53 height 12
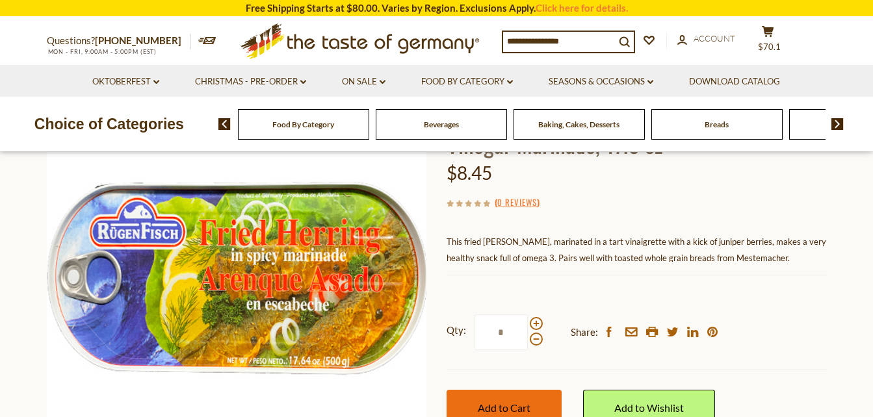
scroll to position [0, 0]
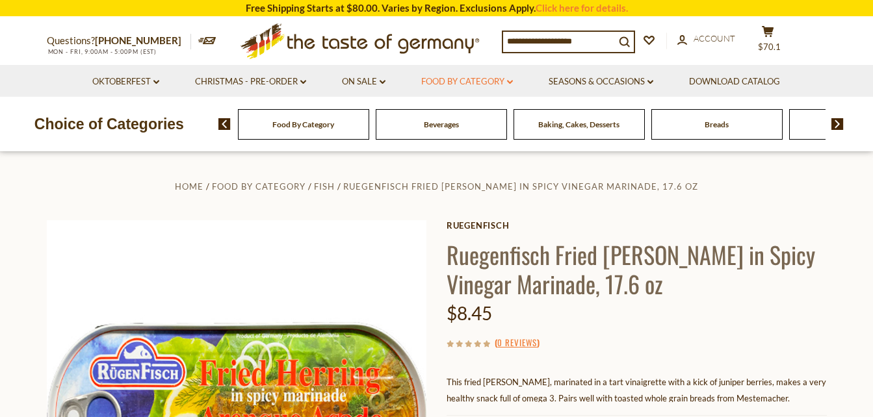
click at [469, 75] on link "Food By Category dropdown_arrow" at bounding box center [467, 82] width 92 height 14
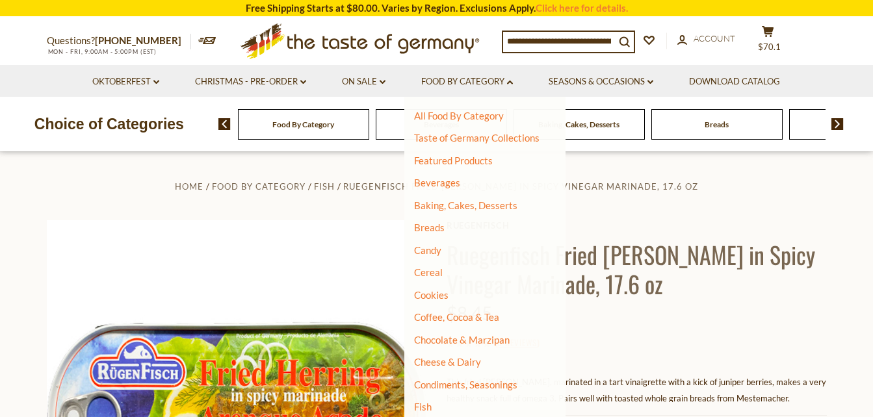
click at [454, 291] on li "Cookies" at bounding box center [476, 295] width 125 height 13
click at [441, 295] on link "Cookies" at bounding box center [431, 295] width 34 height 12
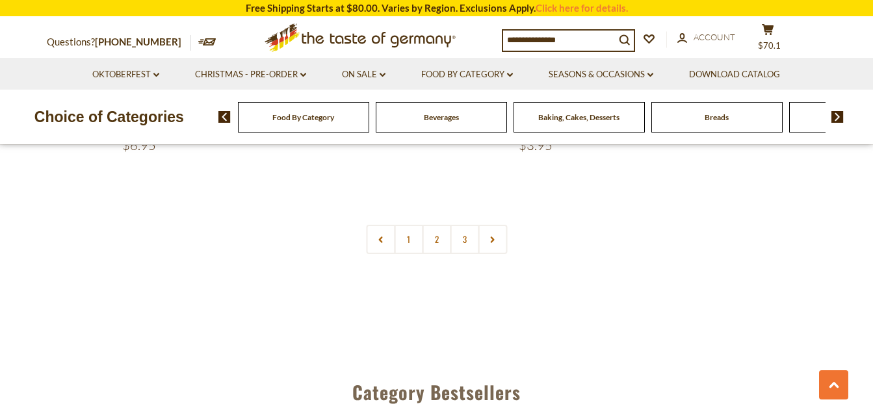
scroll to position [3198, 0]
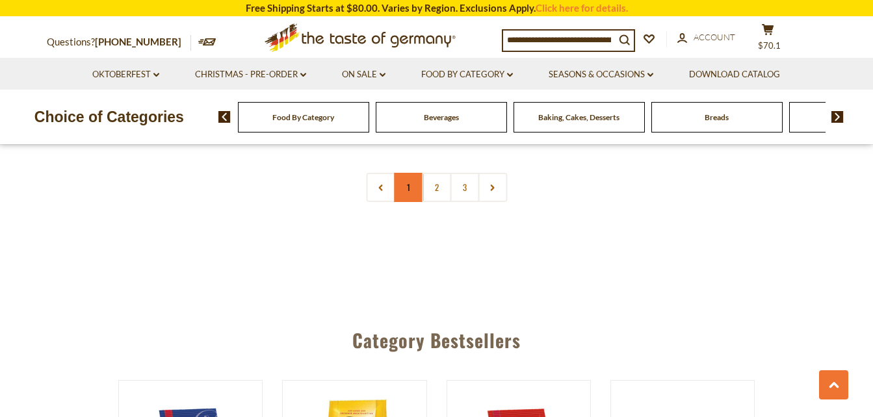
click at [408, 192] on link "1" at bounding box center [408, 187] width 29 height 29
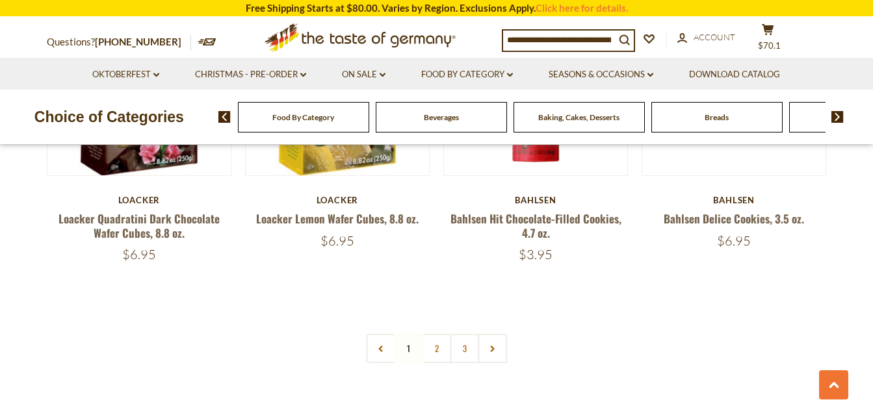
scroll to position [3055, 0]
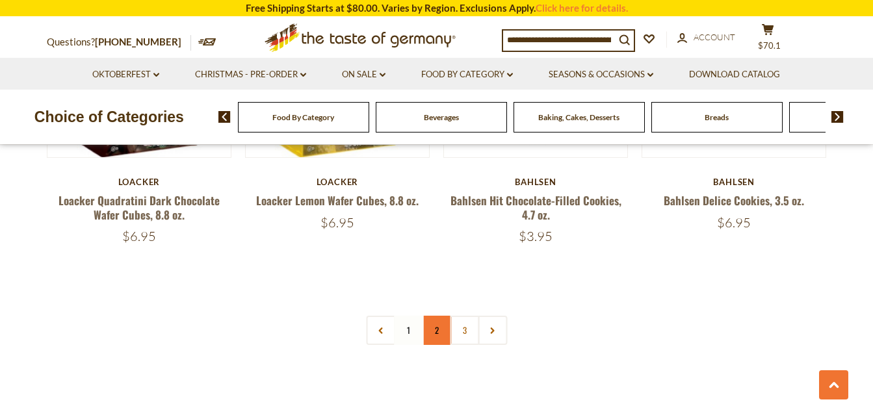
click at [435, 330] on link "2" at bounding box center [436, 330] width 29 height 29
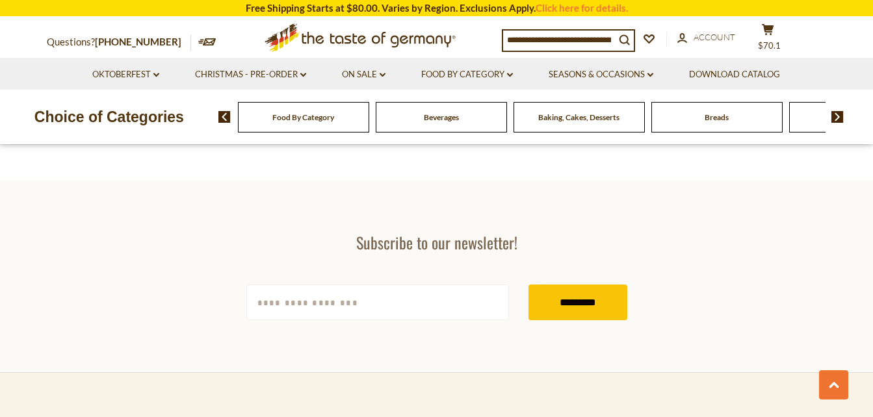
scroll to position [3731, 0]
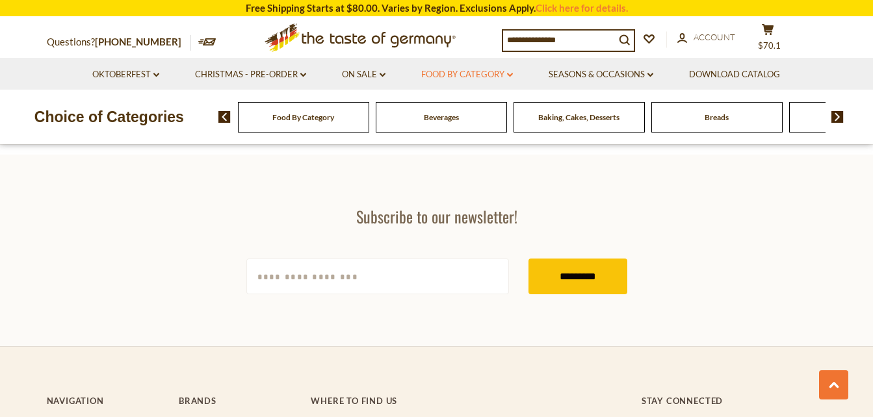
click at [459, 70] on link "Food By Category dropdown_arrow" at bounding box center [467, 75] width 92 height 14
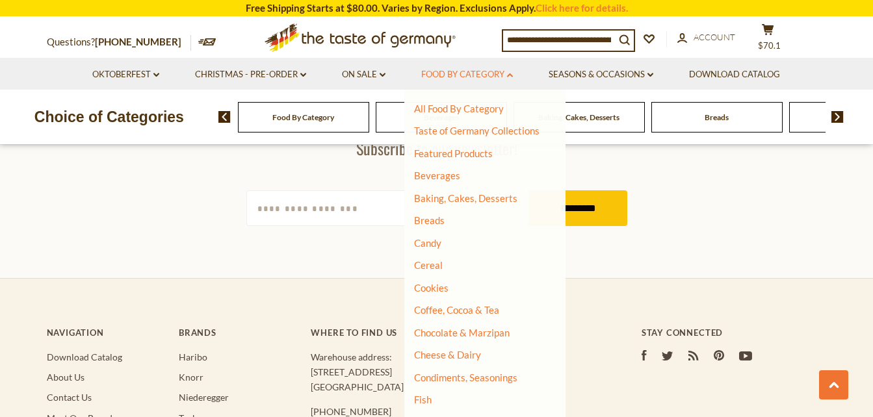
scroll to position [3835, 0]
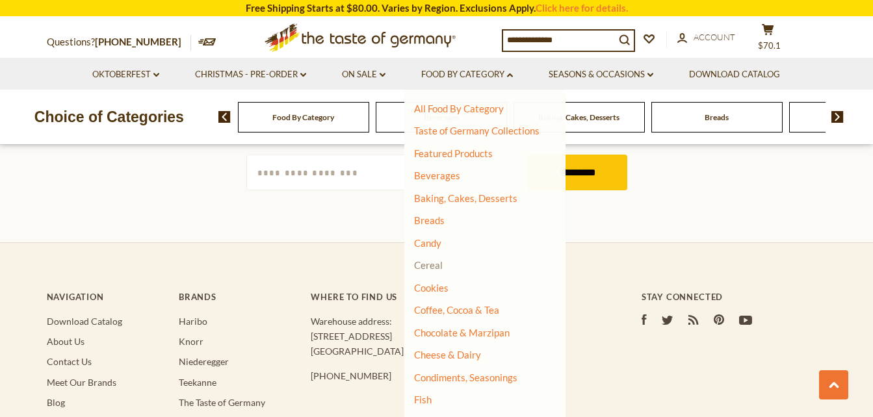
click at [443, 263] on link "Cereal" at bounding box center [428, 265] width 29 height 12
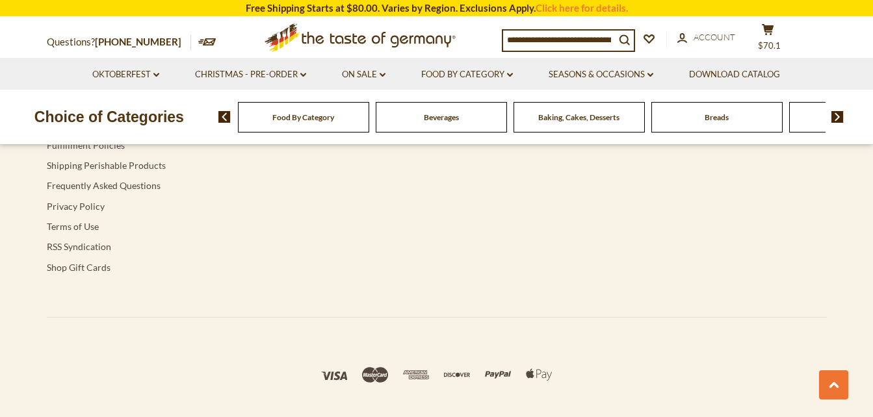
scroll to position [2817, 0]
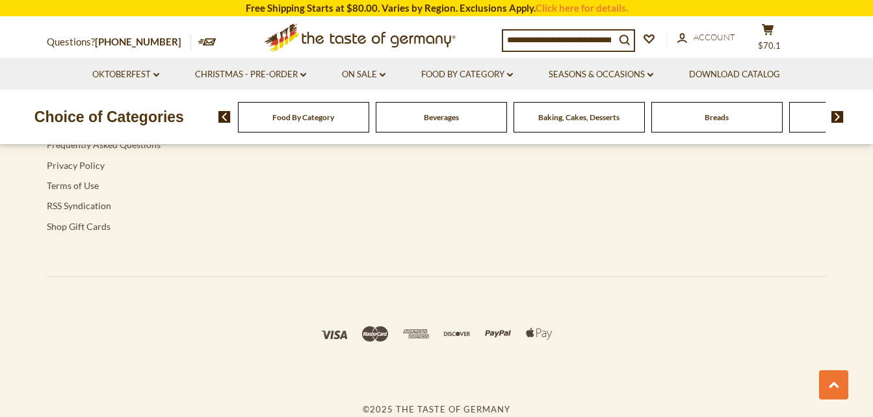
click at [517, 37] on input at bounding box center [559, 40] width 112 height 18
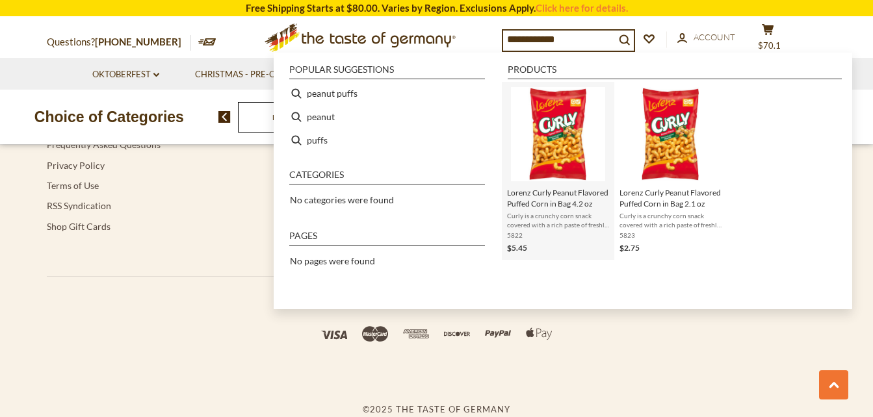
type input "**********"
click at [556, 133] on img "Lorenz Curly Peanut Flavored Puffed Corn in Bag 4.2 oz" at bounding box center [558, 134] width 94 height 94
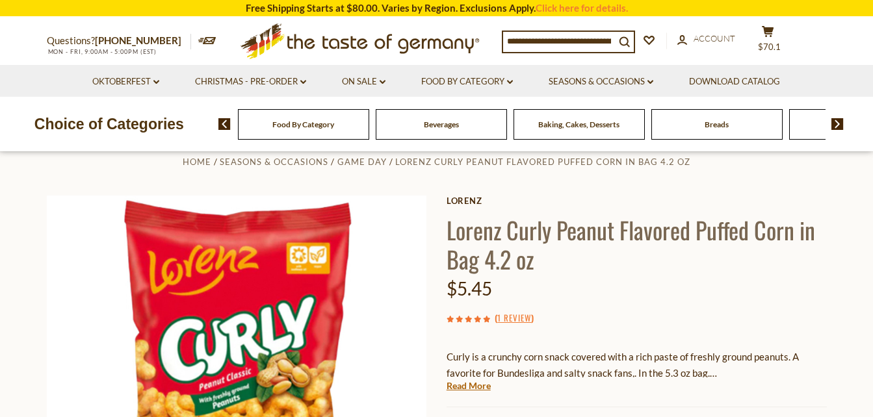
scroll to position [26, 0]
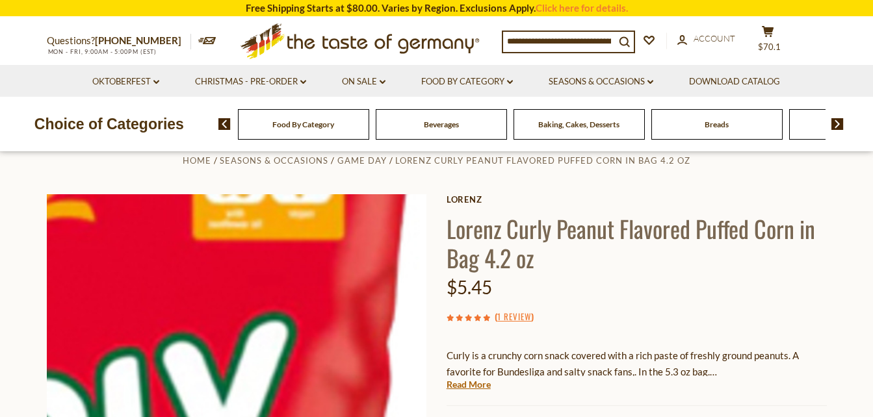
click at [324, 286] on img at bounding box center [237, 384] width 380 height 380
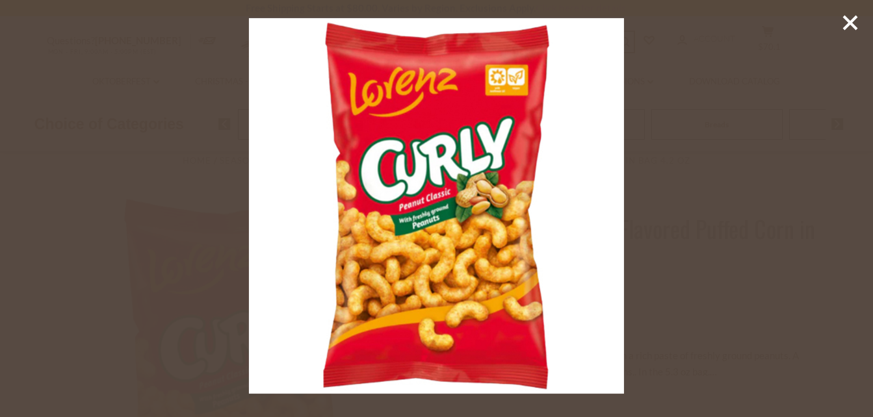
click at [848, 21] on line at bounding box center [850, 22] width 13 height 13
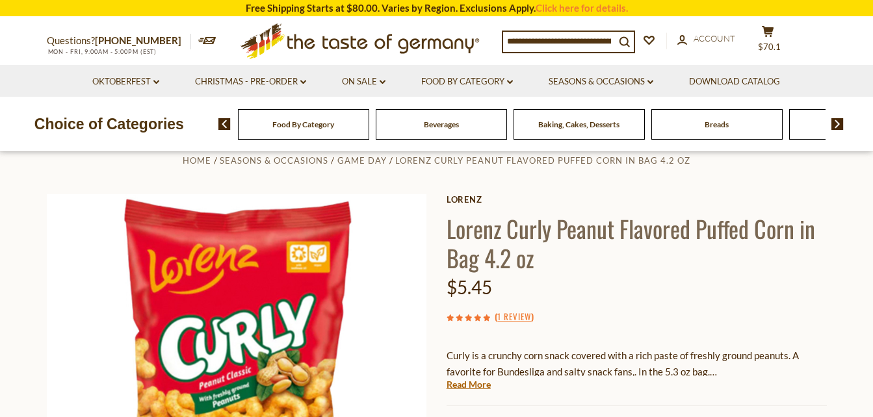
click at [519, 40] on input at bounding box center [559, 41] width 112 height 18
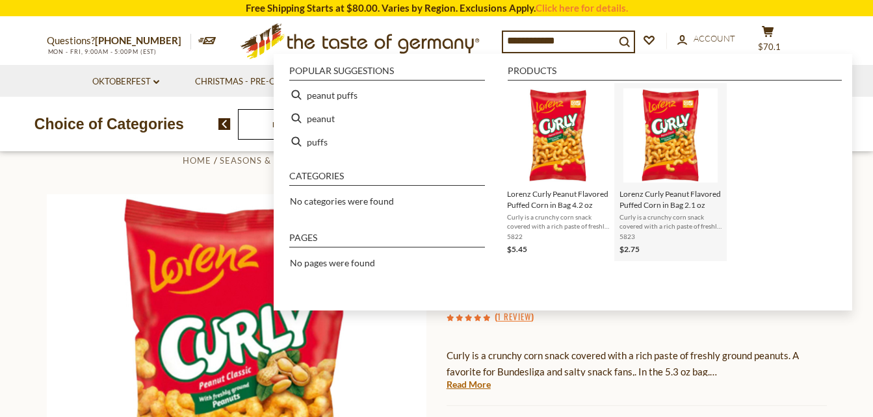
type input "**********"
click at [674, 128] on img "Lorenz Curly Peanut Flavored Puffed Corn in Bag 2.1 oz" at bounding box center [670, 135] width 94 height 94
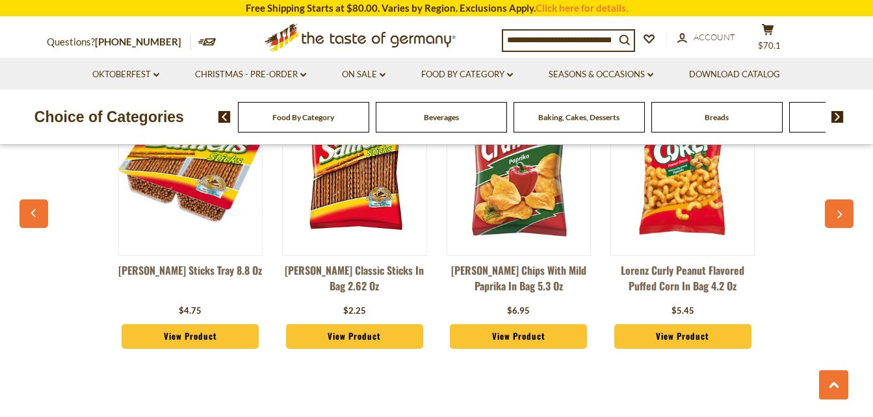
scroll to position [1066, 0]
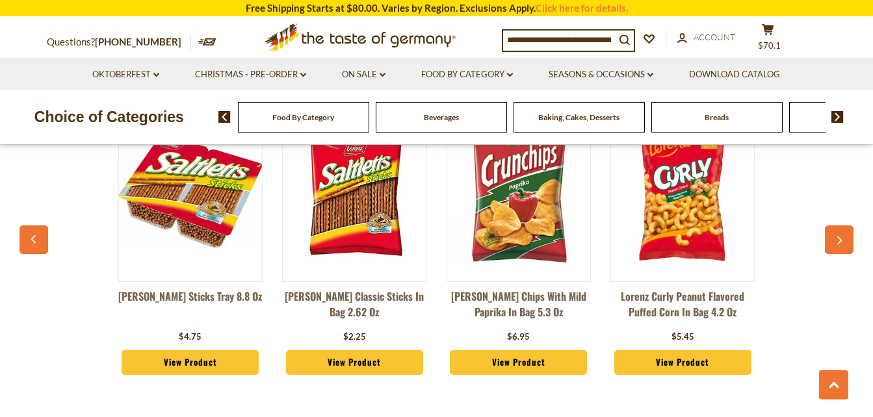
click at [681, 222] on img at bounding box center [682, 191] width 143 height 143
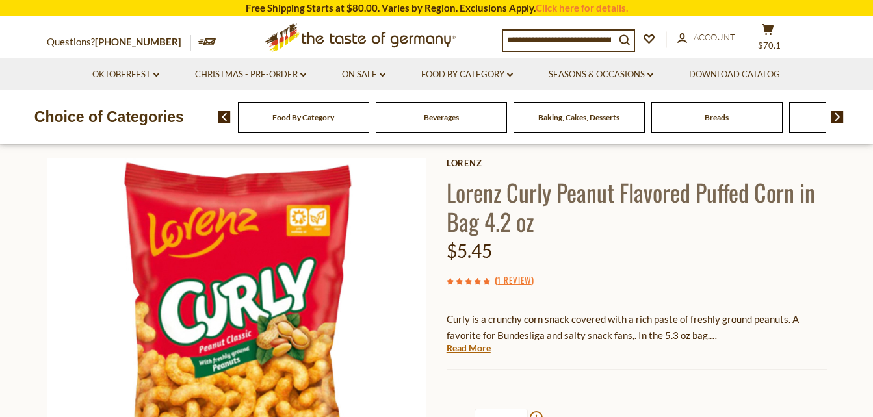
scroll to position [234, 0]
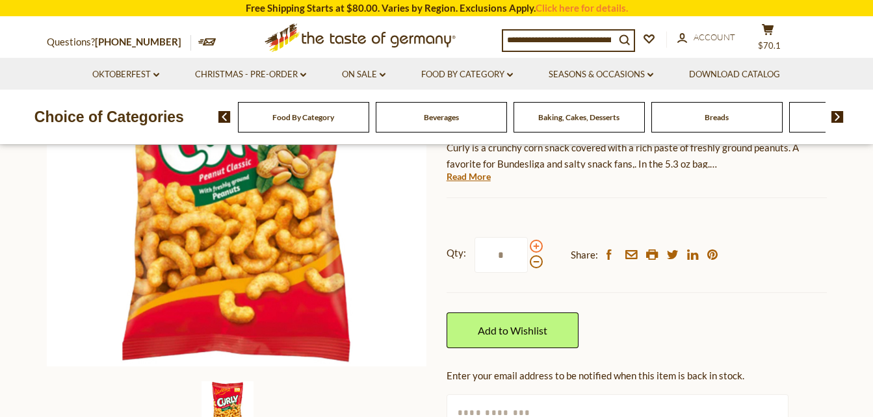
click at [536, 243] on span at bounding box center [536, 246] width 13 height 13
click at [528, 243] on input "*" at bounding box center [500, 255] width 53 height 36
type input "*"
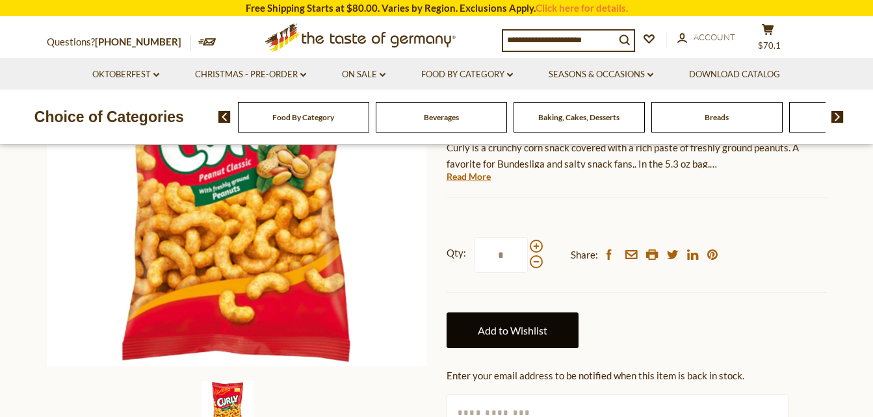
click at [536, 322] on link "Add to Wishlist" at bounding box center [513, 331] width 132 height 36
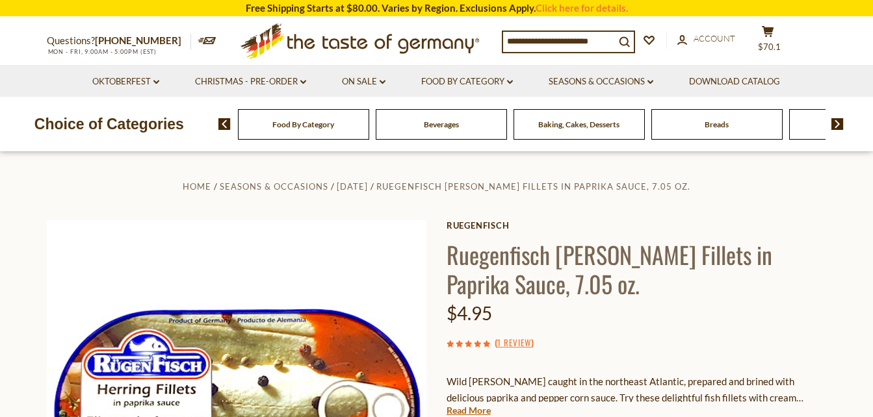
click at [695, 333] on div "Ruegenfisch Ruegenfisch [PERSON_NAME] Fillets in Paprika Sauce, 7.05 oz. $4.95 …" at bounding box center [637, 415] width 380 height 391
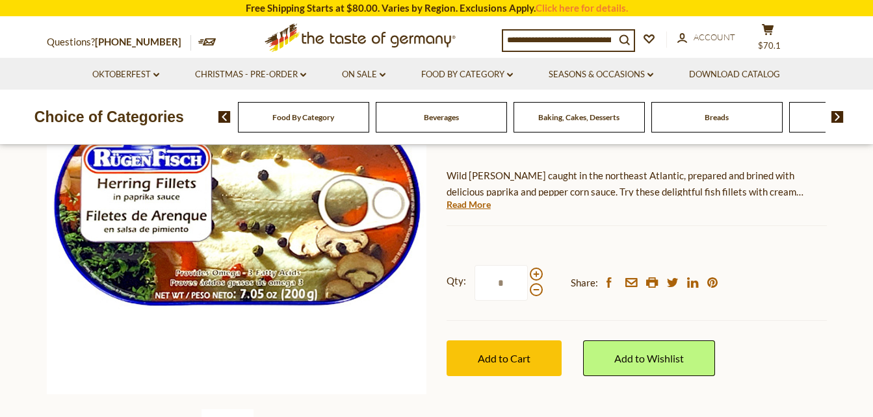
scroll to position [208, 0]
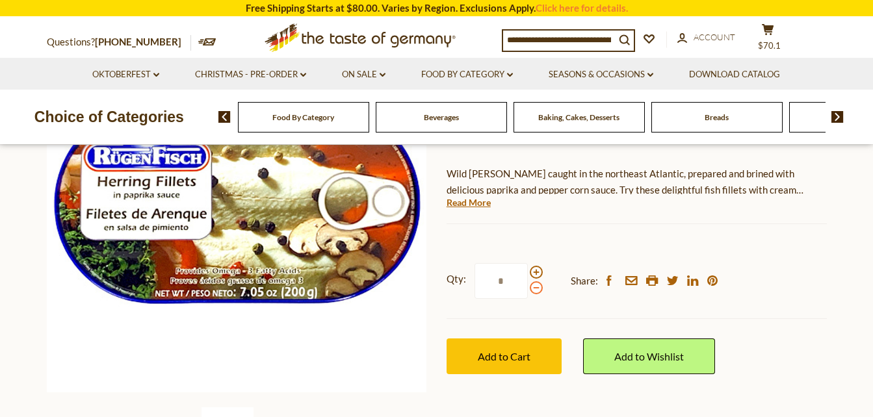
click at [534, 289] on span at bounding box center [536, 287] width 13 height 13
click at [528, 289] on input "*" at bounding box center [500, 281] width 53 height 36
type input "*"
click at [765, 32] on icon "cart" at bounding box center [768, 29] width 12 height 11
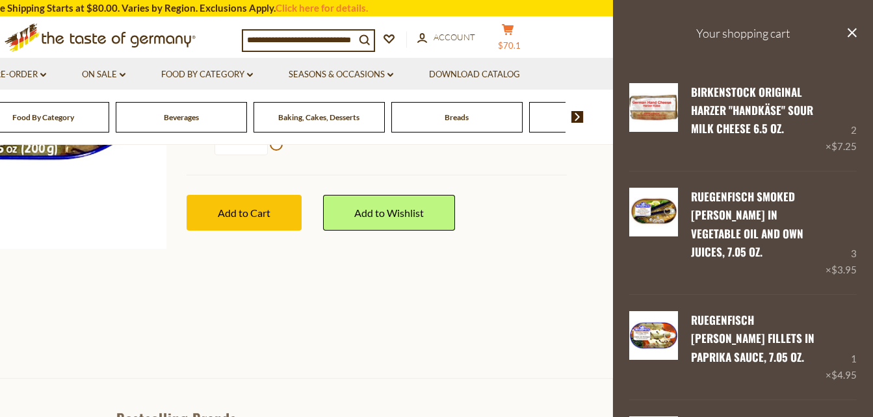
scroll to position [364, 0]
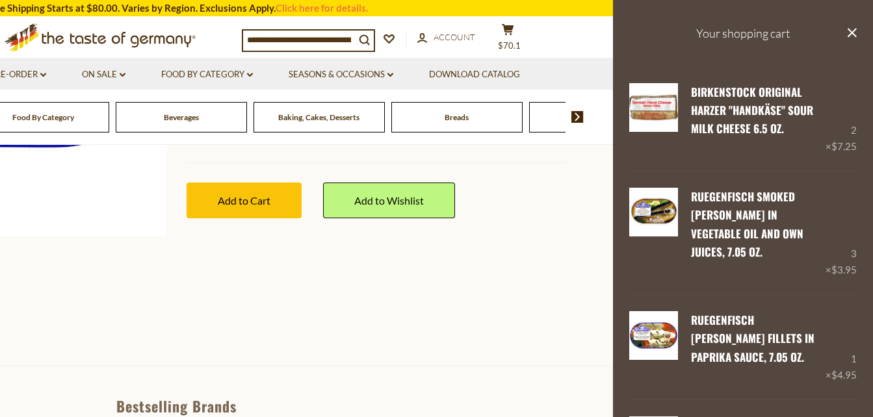
click at [659, 13] on h3 "Your shopping cart" at bounding box center [743, 33] width 260 height 67
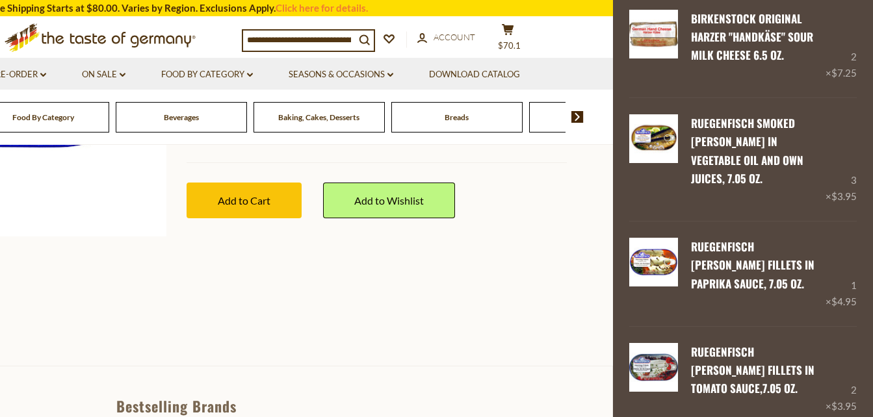
scroll to position [104, 0]
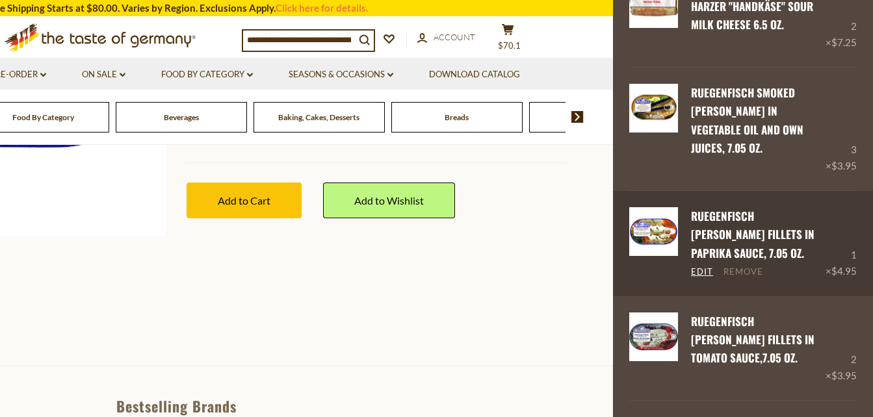
click at [748, 266] on link "Remove" at bounding box center [743, 272] width 40 height 12
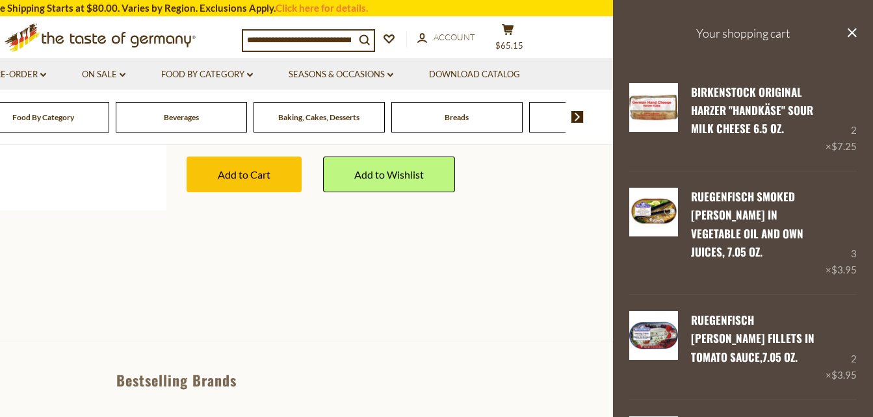
scroll to position [468, 0]
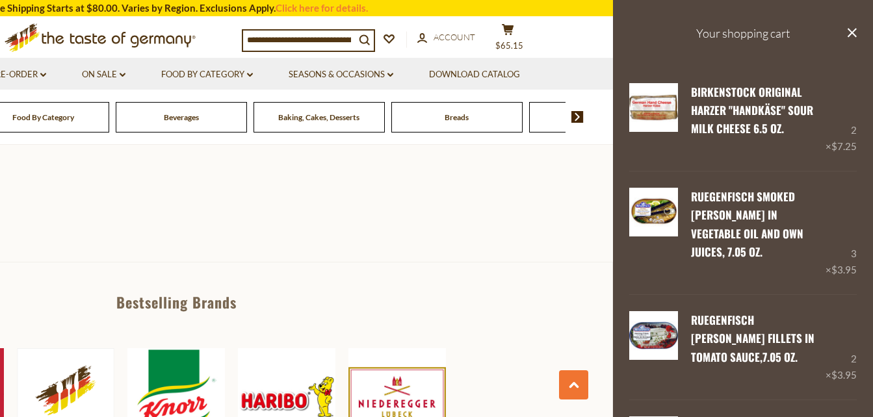
click at [642, 21] on h3 "Your shopping cart" at bounding box center [743, 33] width 260 height 67
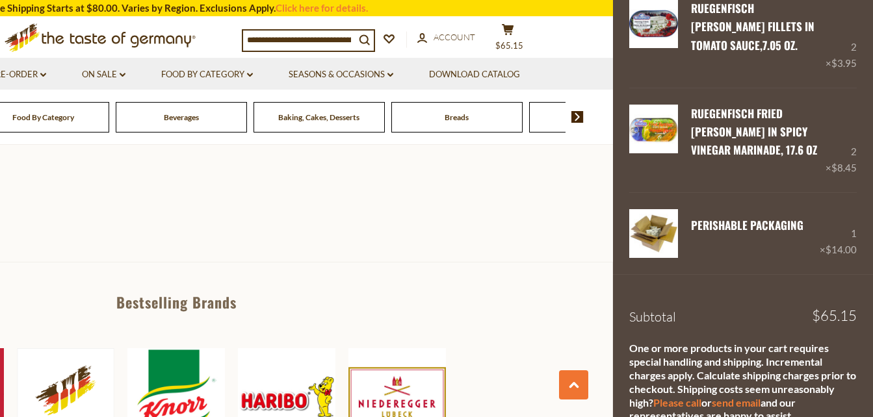
scroll to position [338, 0]
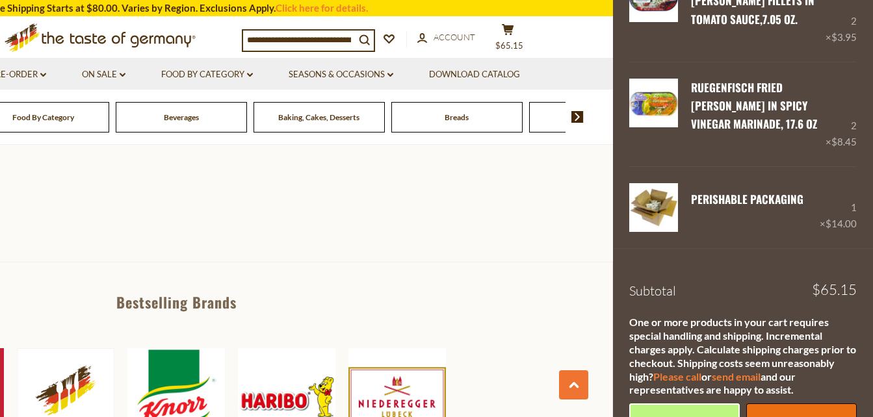
click at [799, 404] on link "Checkout" at bounding box center [801, 422] width 110 height 36
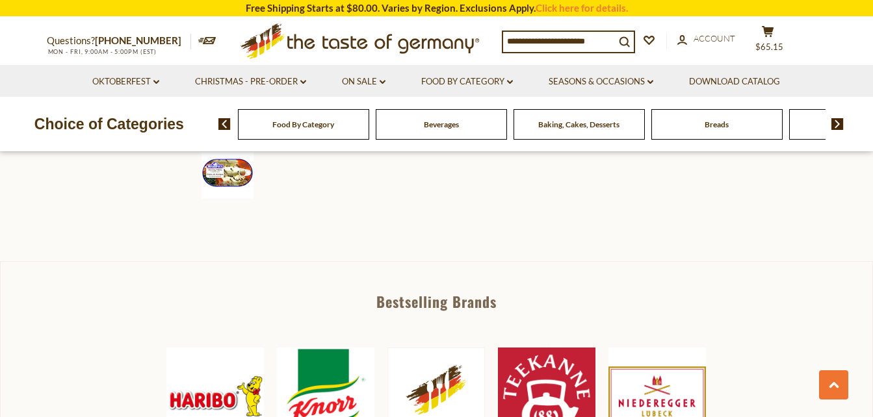
scroll to position [468, 0]
click at [524, 41] on input at bounding box center [559, 41] width 112 height 18
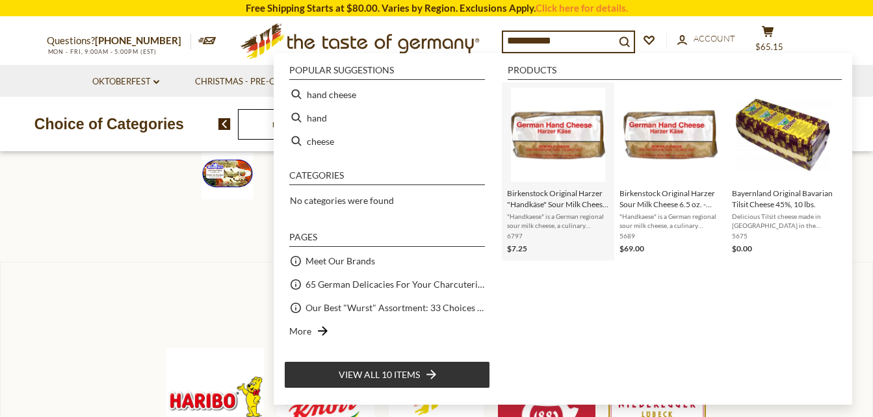
type input "**********"
click at [565, 129] on img "Instant Search Results" at bounding box center [558, 135] width 94 height 94
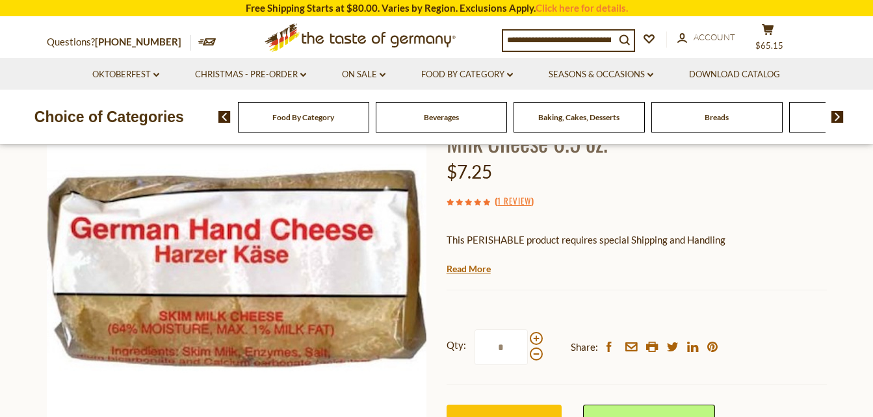
scroll to position [156, 0]
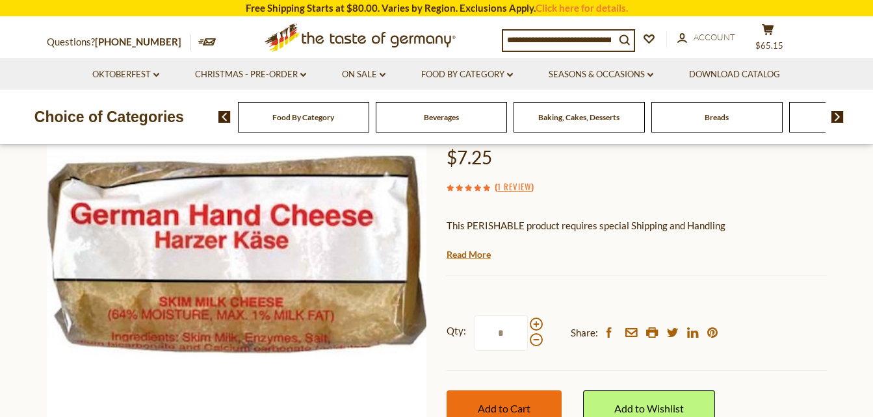
click at [514, 403] on span "Add to Cart" at bounding box center [504, 408] width 53 height 12
click at [768, 35] on icon at bounding box center [768, 29] width 12 height 11
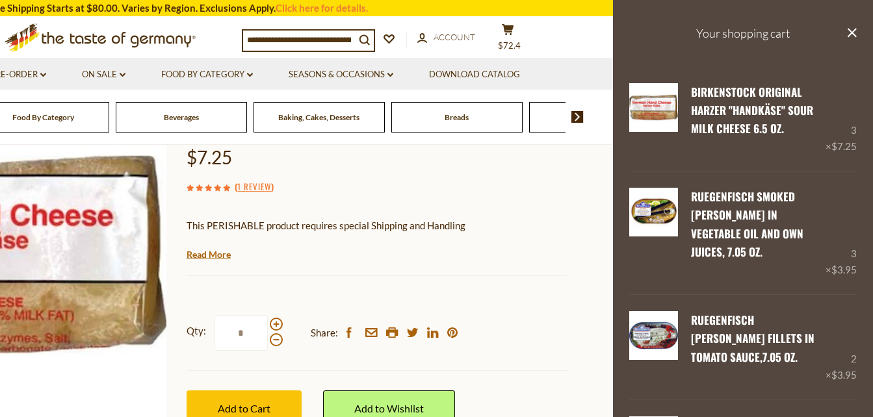
click at [652, 10] on h3 "Your shopping cart" at bounding box center [743, 33] width 260 height 67
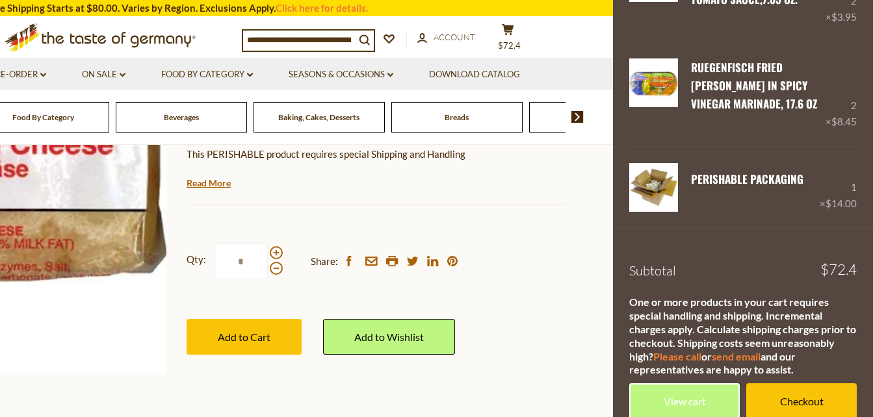
scroll to position [234, 0]
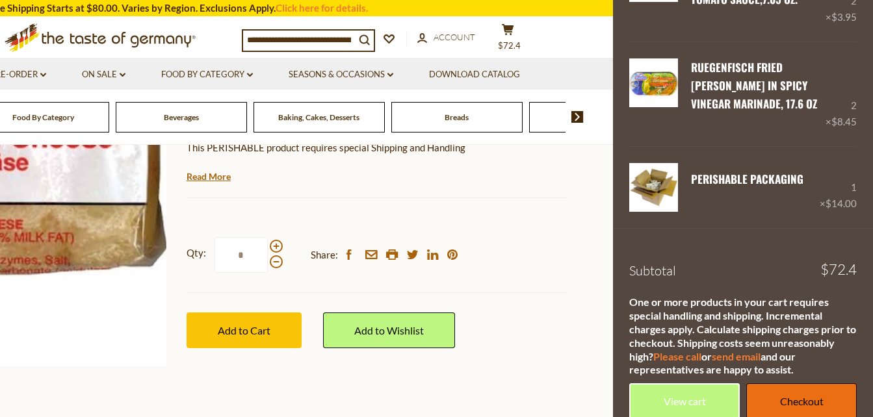
click at [798, 383] on link "Checkout" at bounding box center [801, 401] width 110 height 36
